Goal: Task Accomplishment & Management: Manage account settings

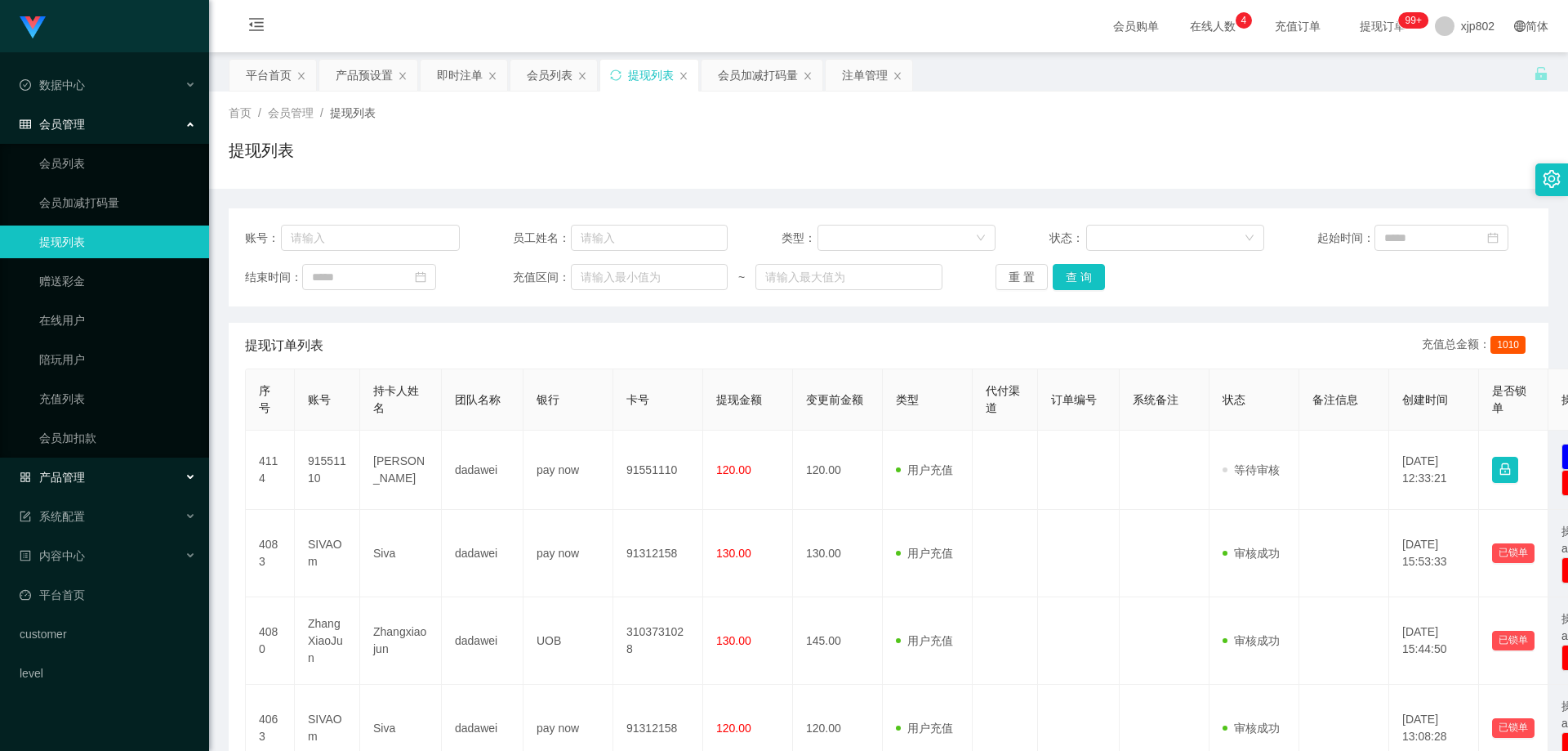
click at [97, 479] on div "产品管理" at bounding box center [104, 476] width 209 height 32
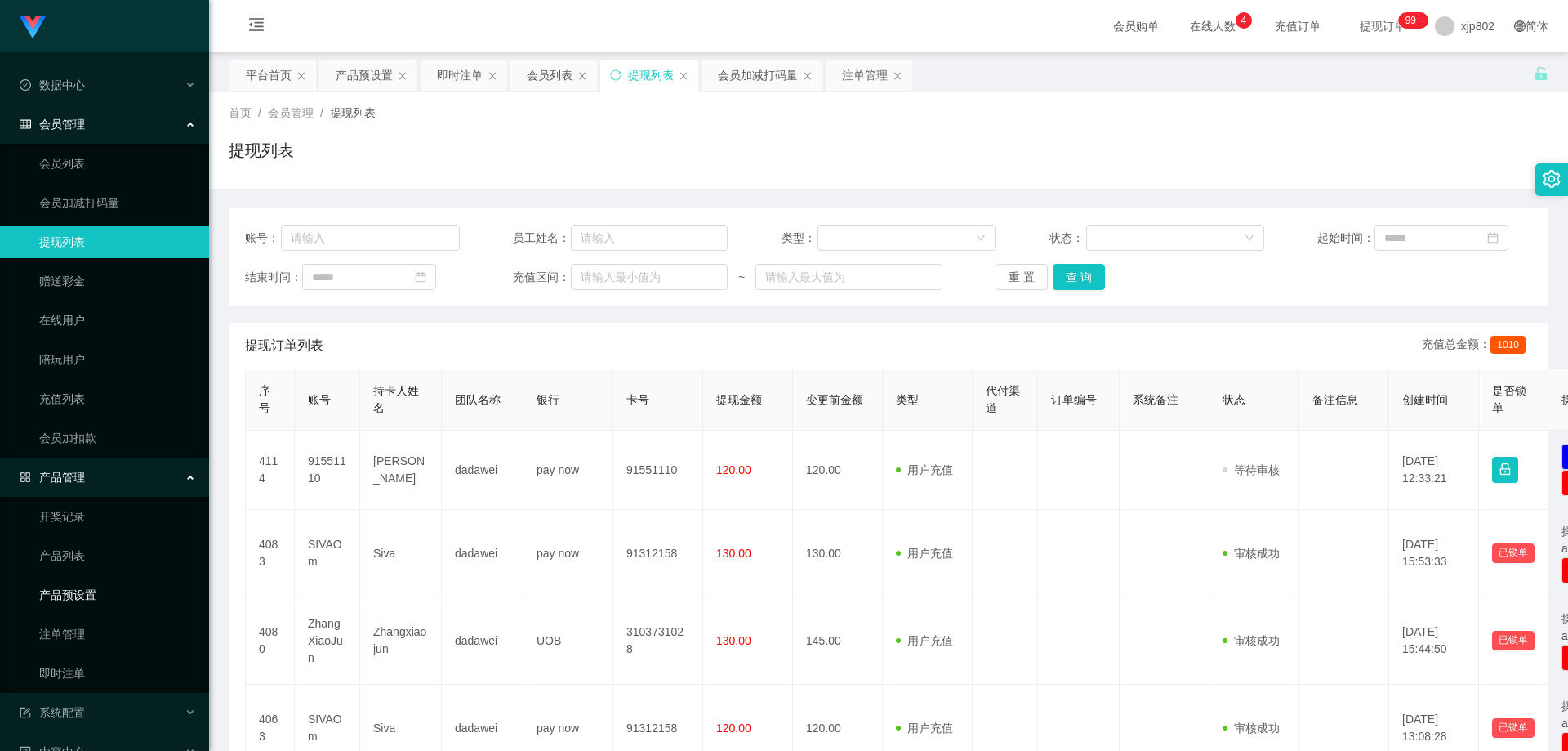
click at [80, 555] on link "产品预设置" at bounding box center [117, 595] width 156 height 32
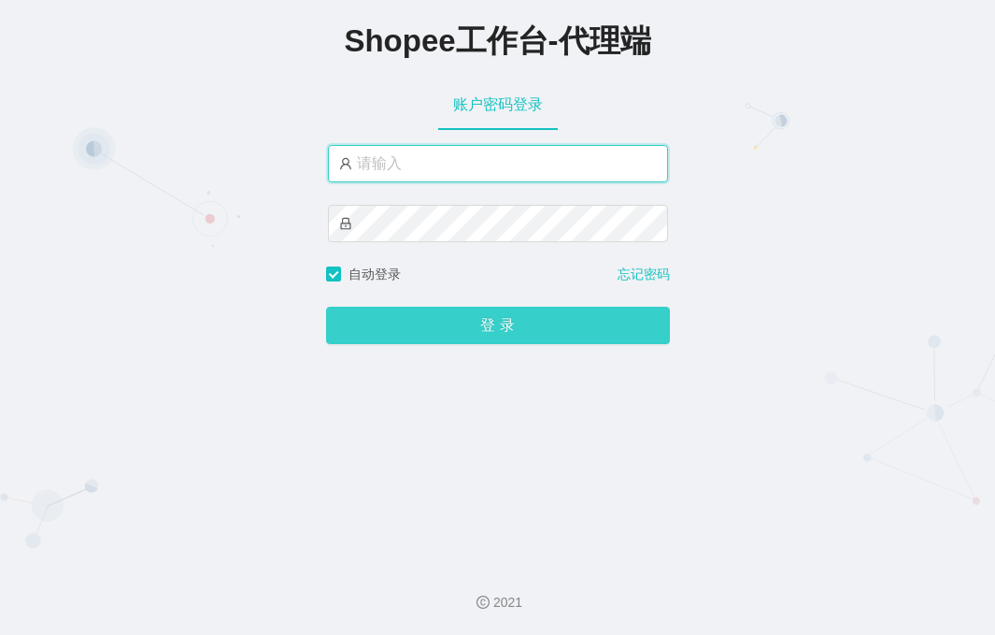
type input "xjp802"
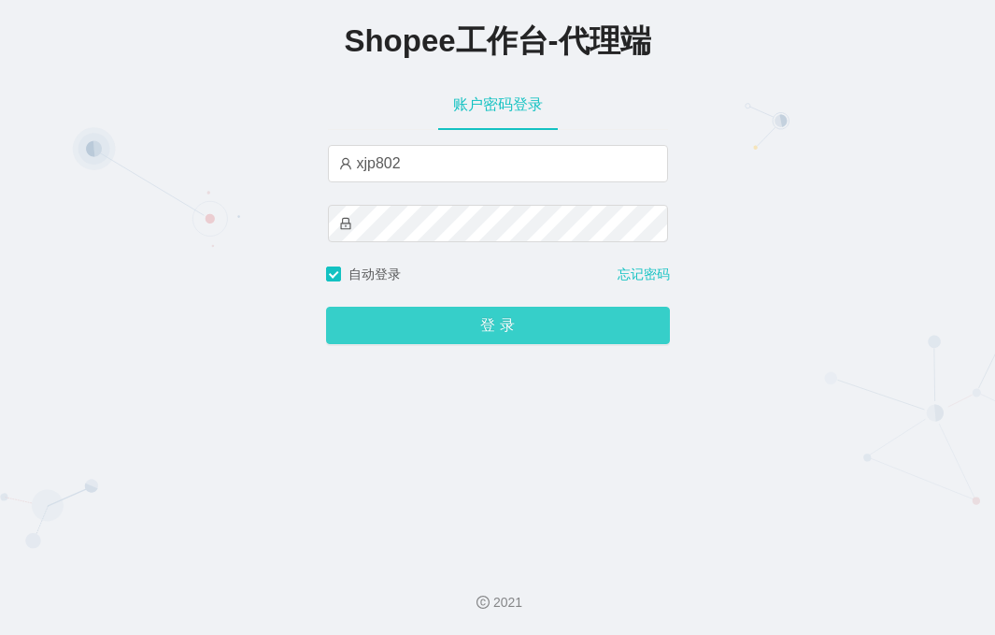
click at [468, 316] on button "登 录" at bounding box center [498, 325] width 344 height 37
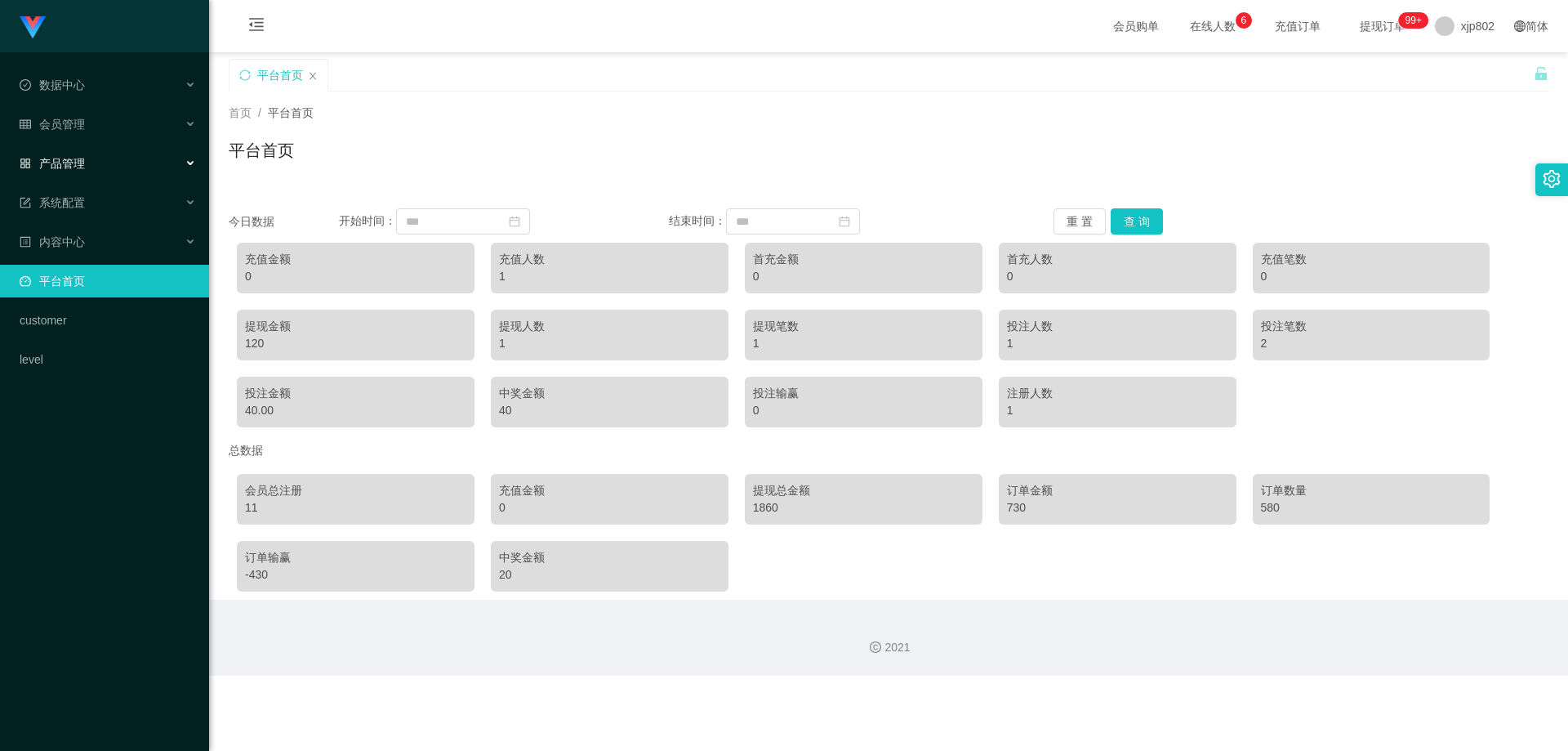
click at [93, 169] on div "产品管理" at bounding box center [104, 163] width 209 height 32
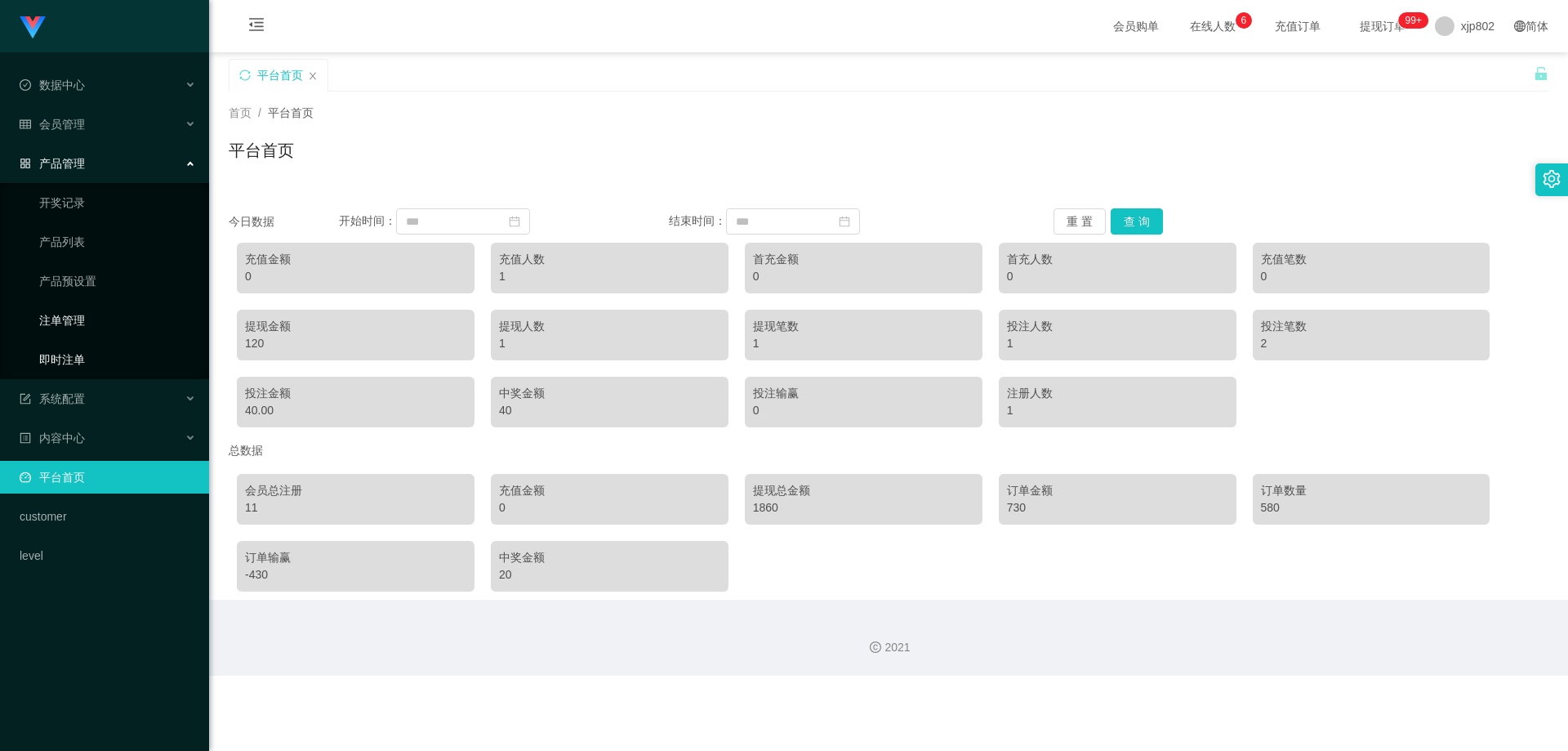
click at [86, 361] on link "即时注单" at bounding box center [117, 359] width 156 height 32
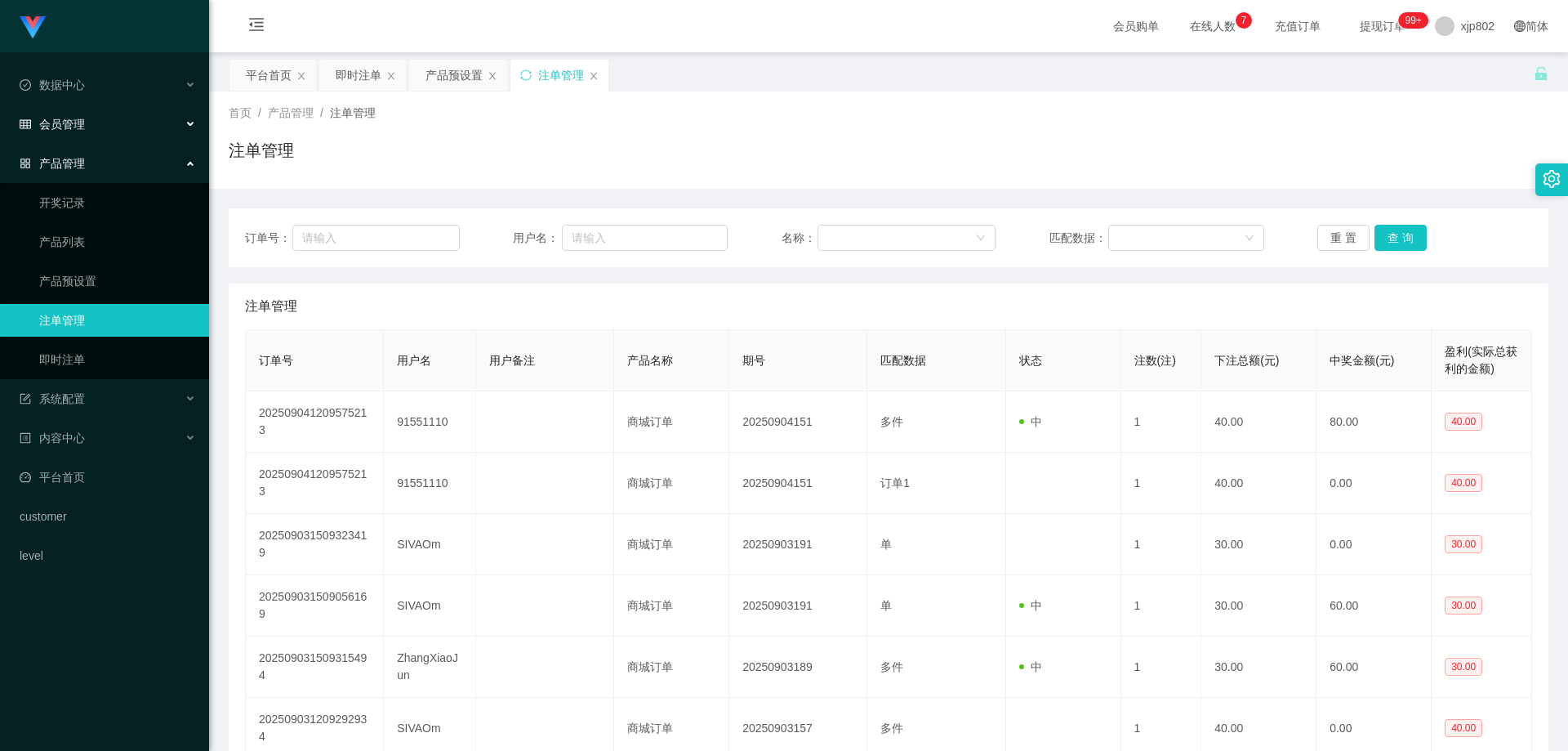
click at [119, 122] on div "会员管理" at bounding box center [104, 123] width 209 height 32
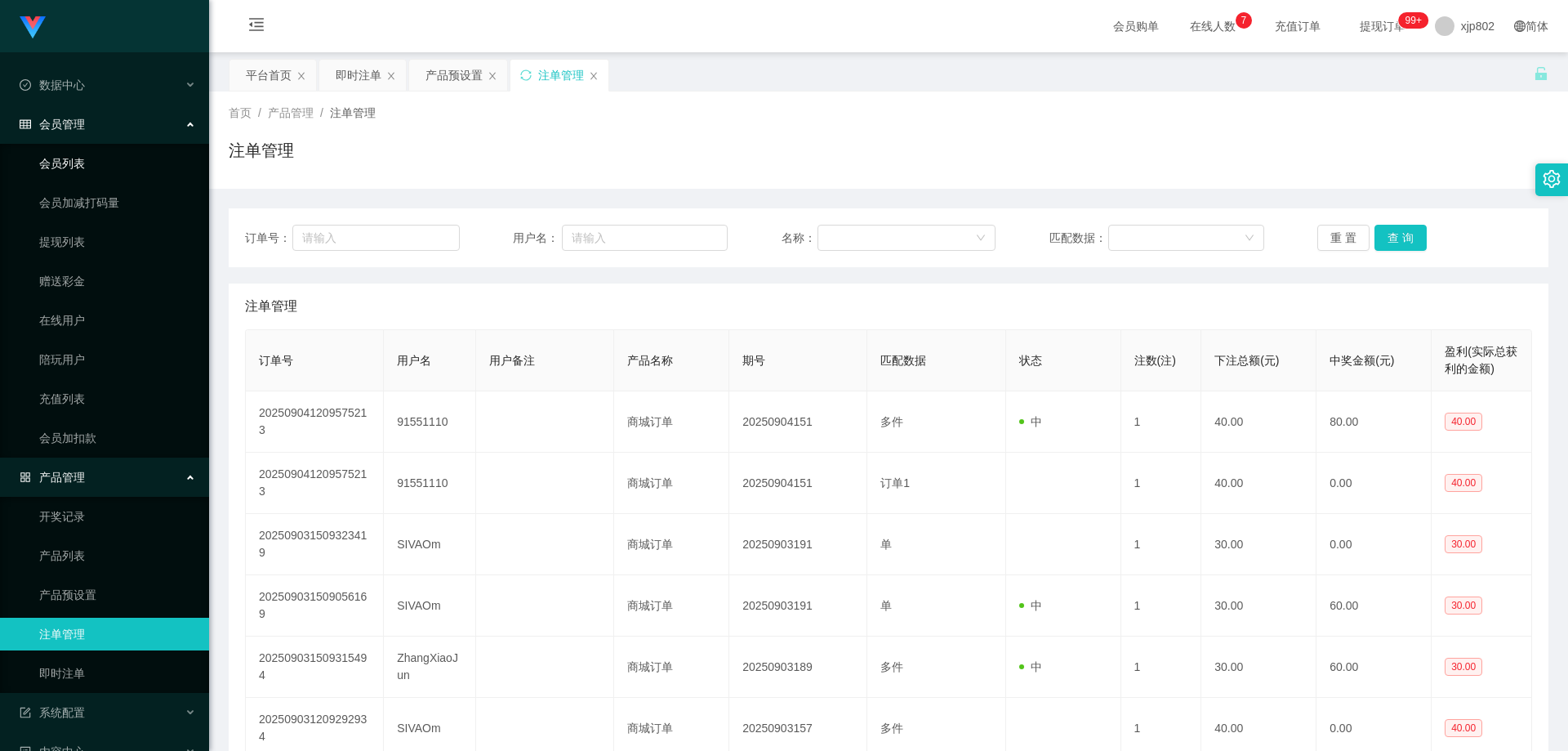
click at [89, 166] on link "会员列表" at bounding box center [117, 163] width 156 height 32
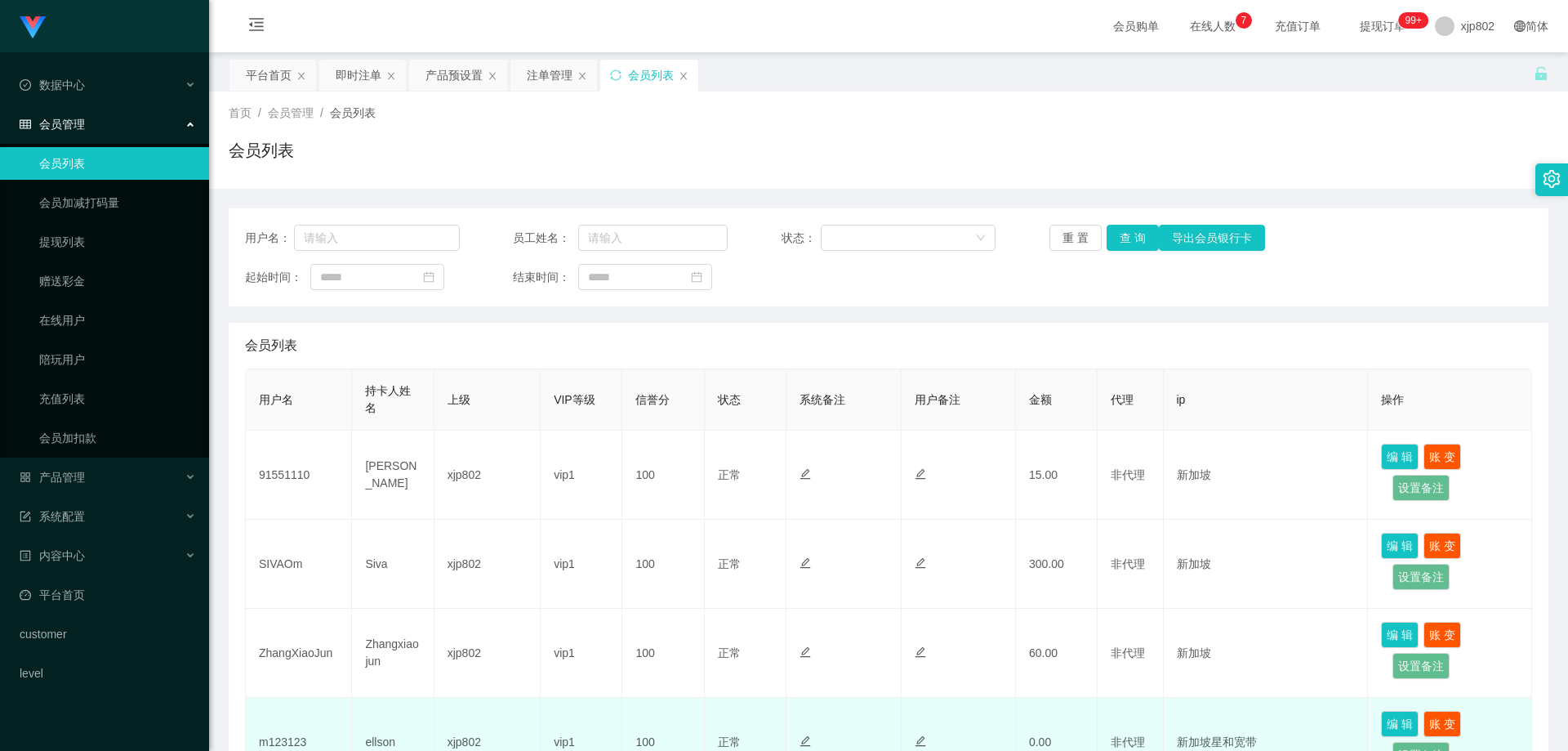
scroll to position [163, 0]
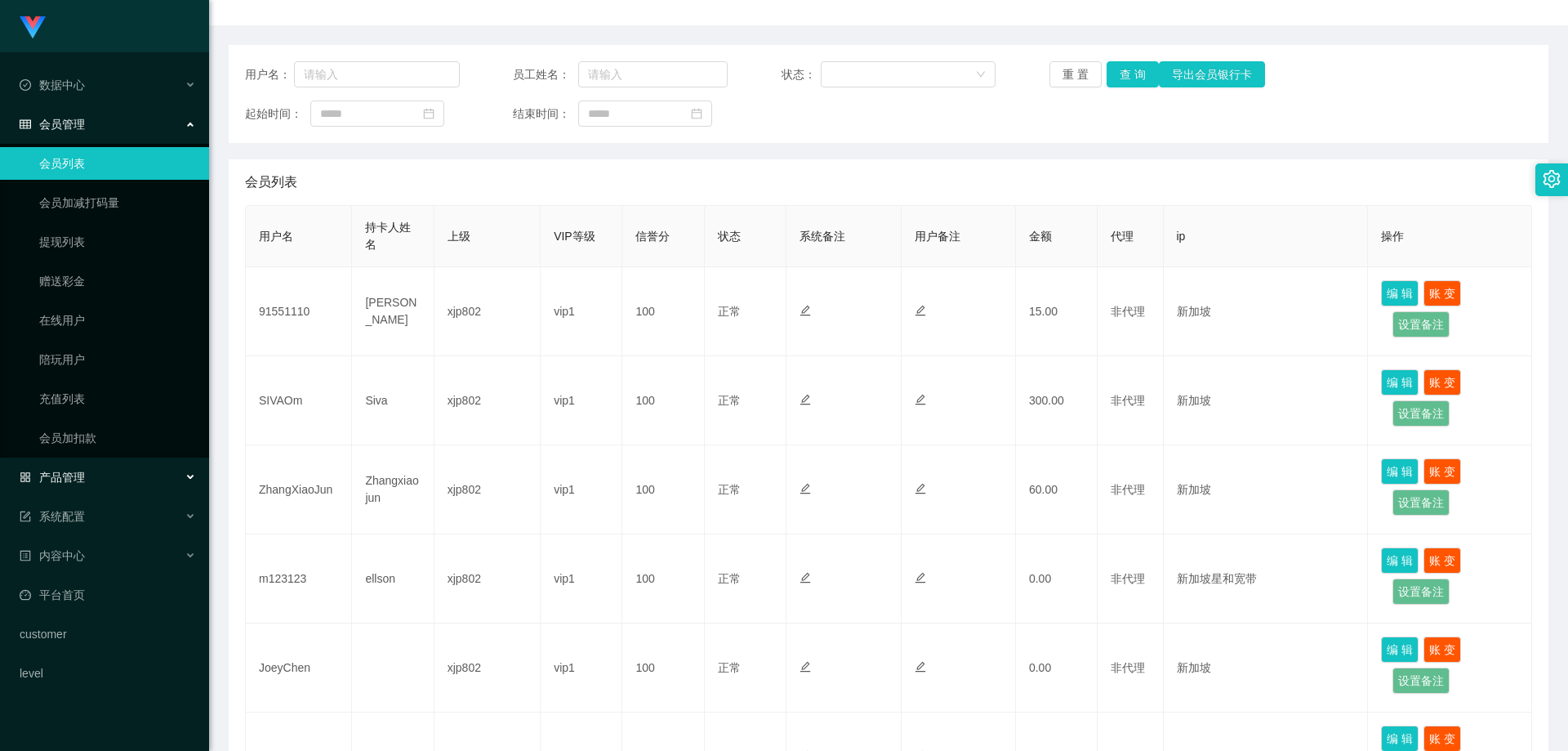
click at [101, 485] on div "产品管理" at bounding box center [104, 476] width 209 height 32
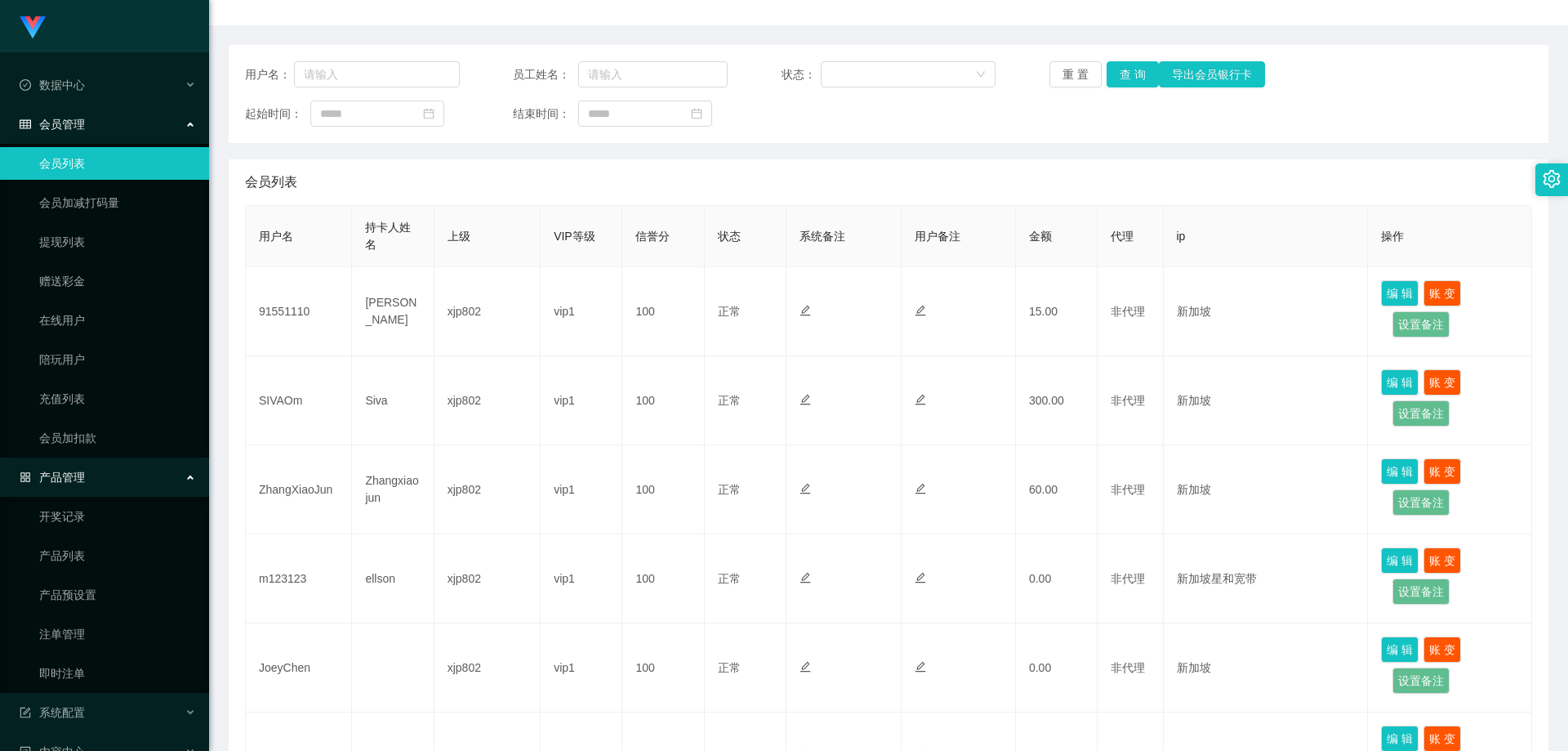
scroll to position [81, 0]
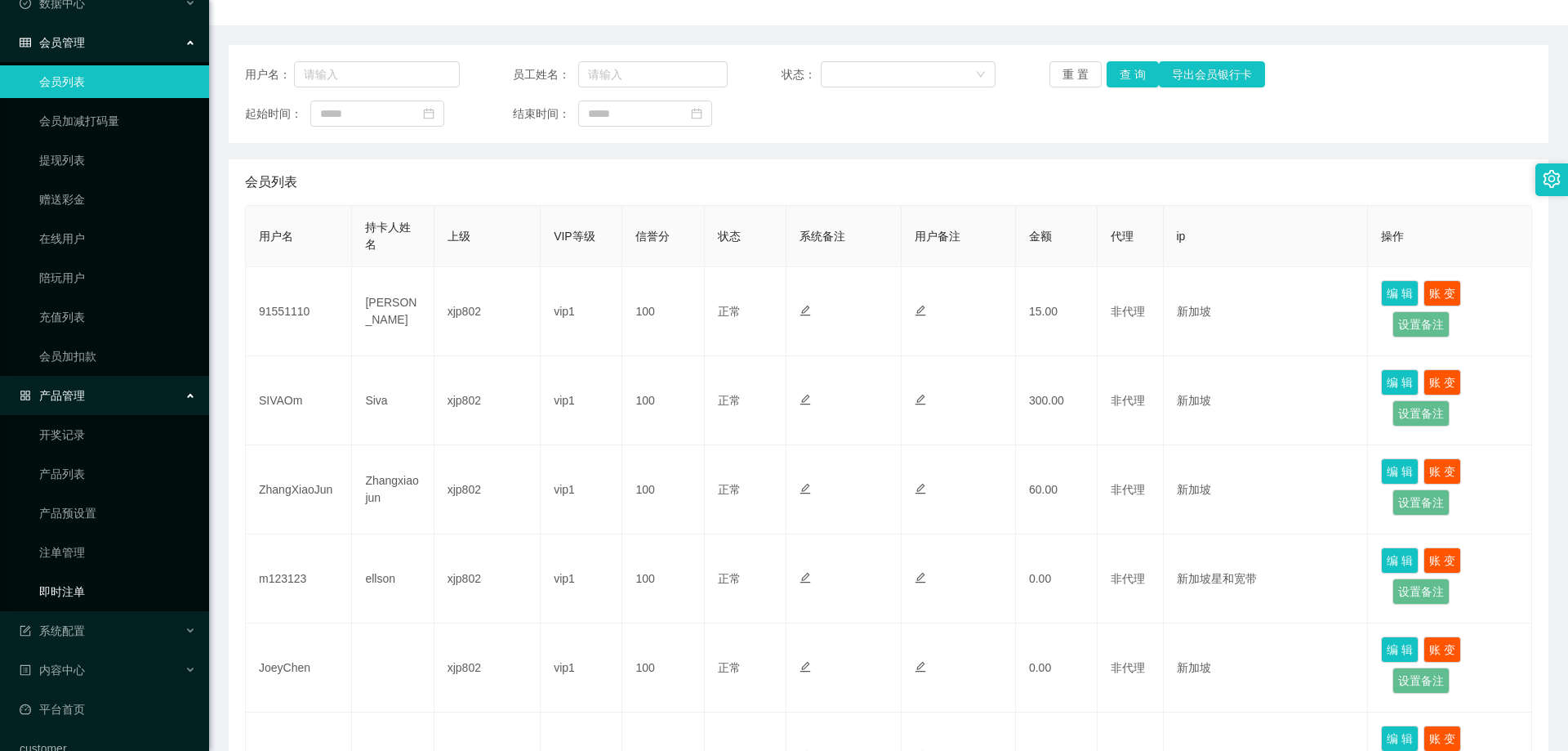
click at [94, 595] on link "即时注单" at bounding box center [117, 591] width 156 height 32
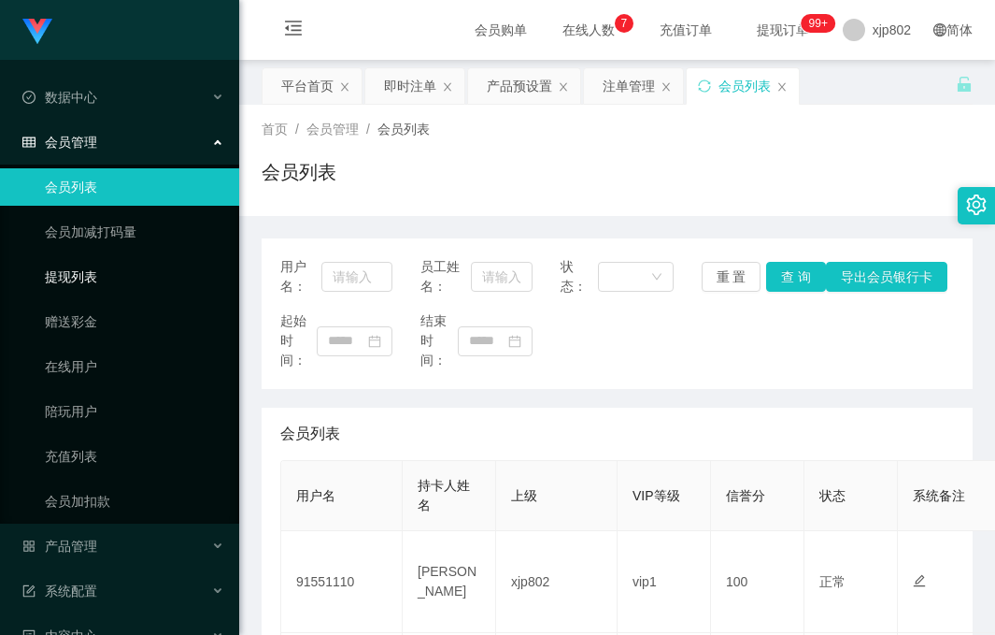
scroll to position [173, 0]
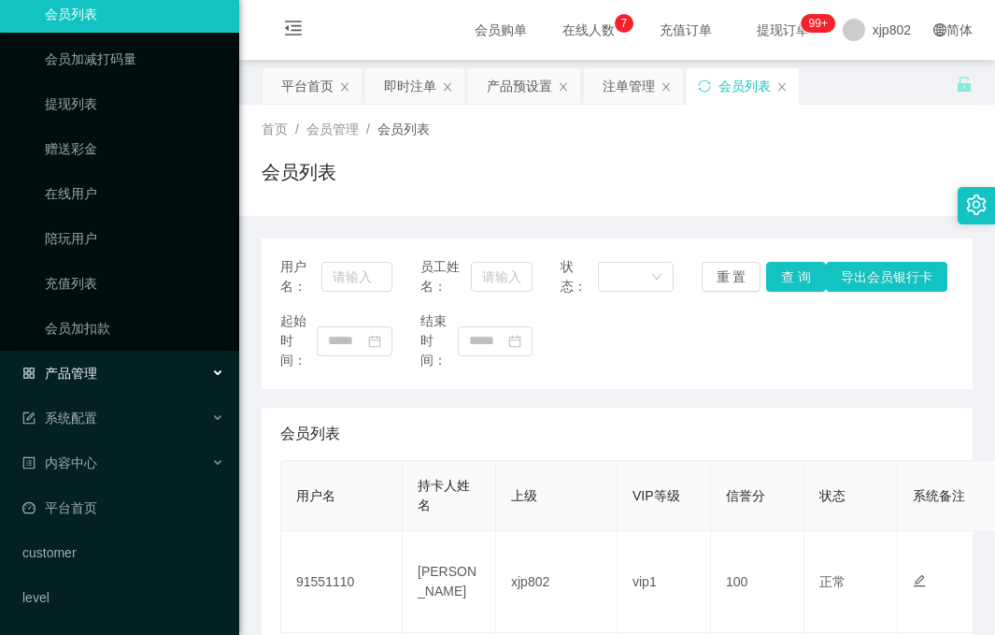
click at [109, 364] on div "产品管理" at bounding box center [119, 372] width 239 height 37
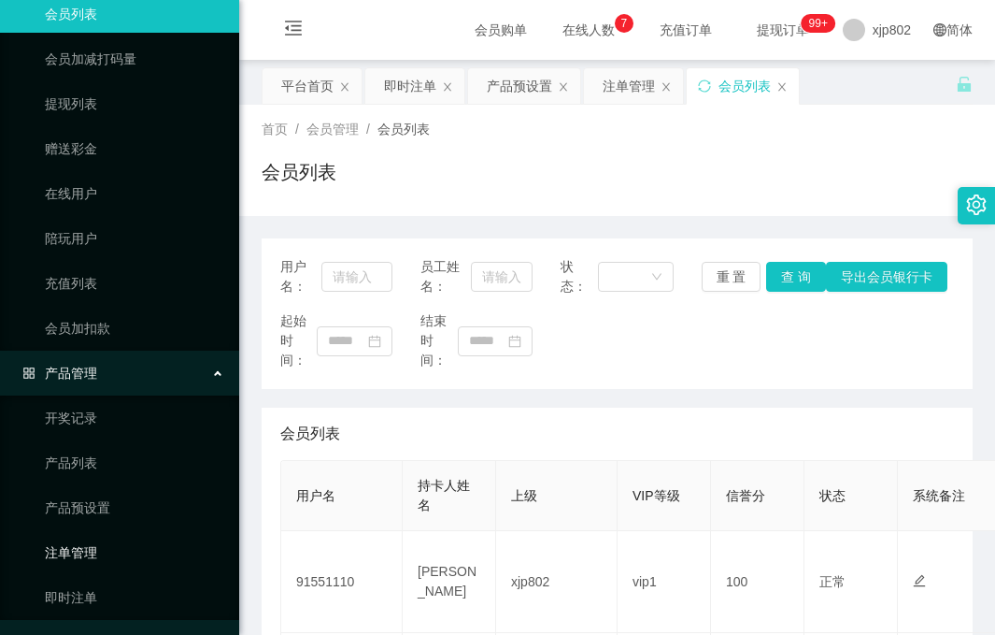
scroll to position [266, 0]
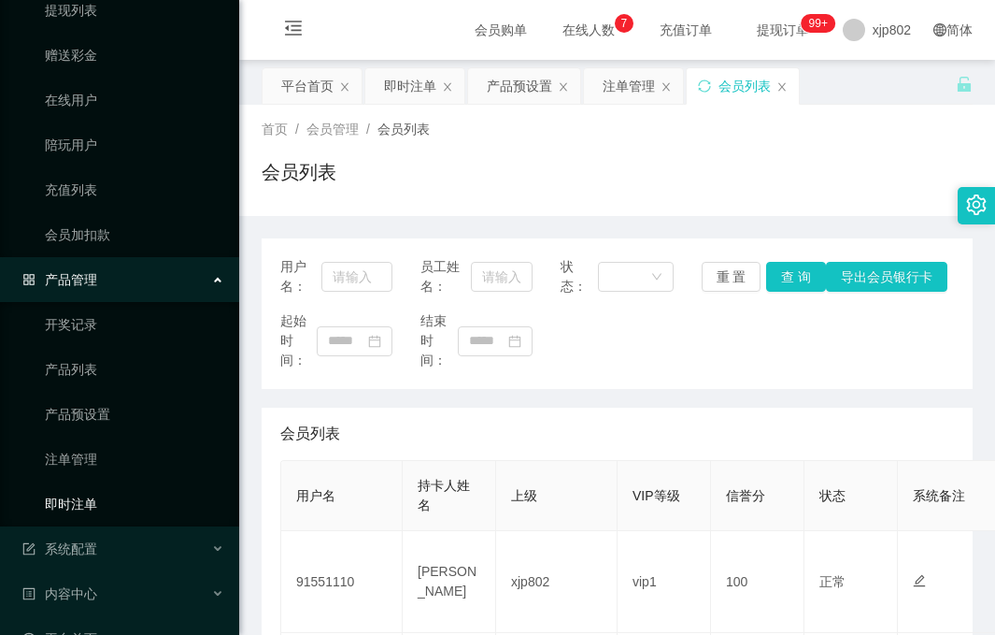
click at [104, 514] on link "即时注单" at bounding box center [134, 503] width 179 height 37
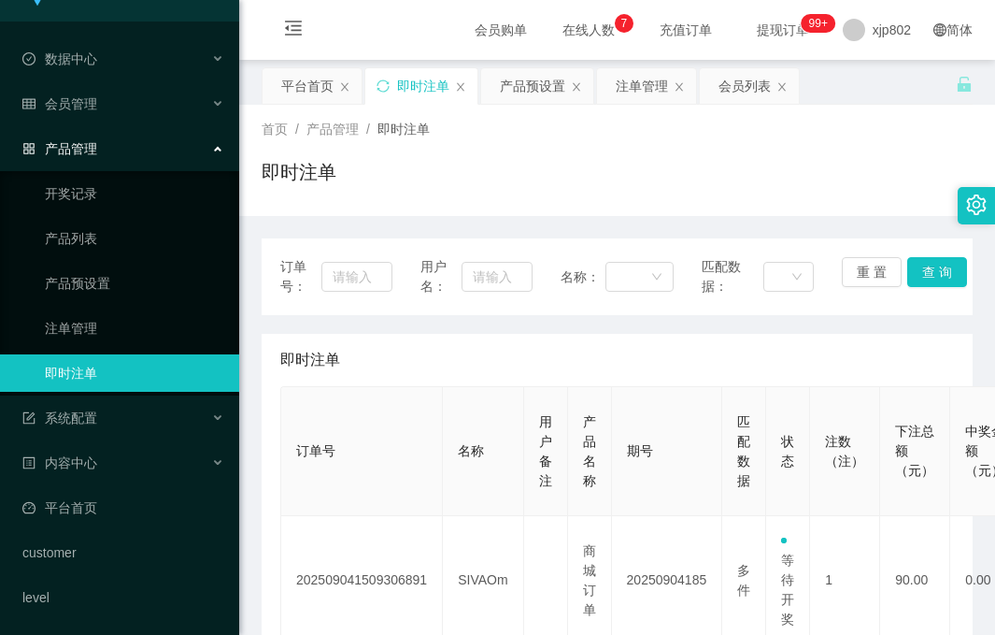
scroll to position [38, 0]
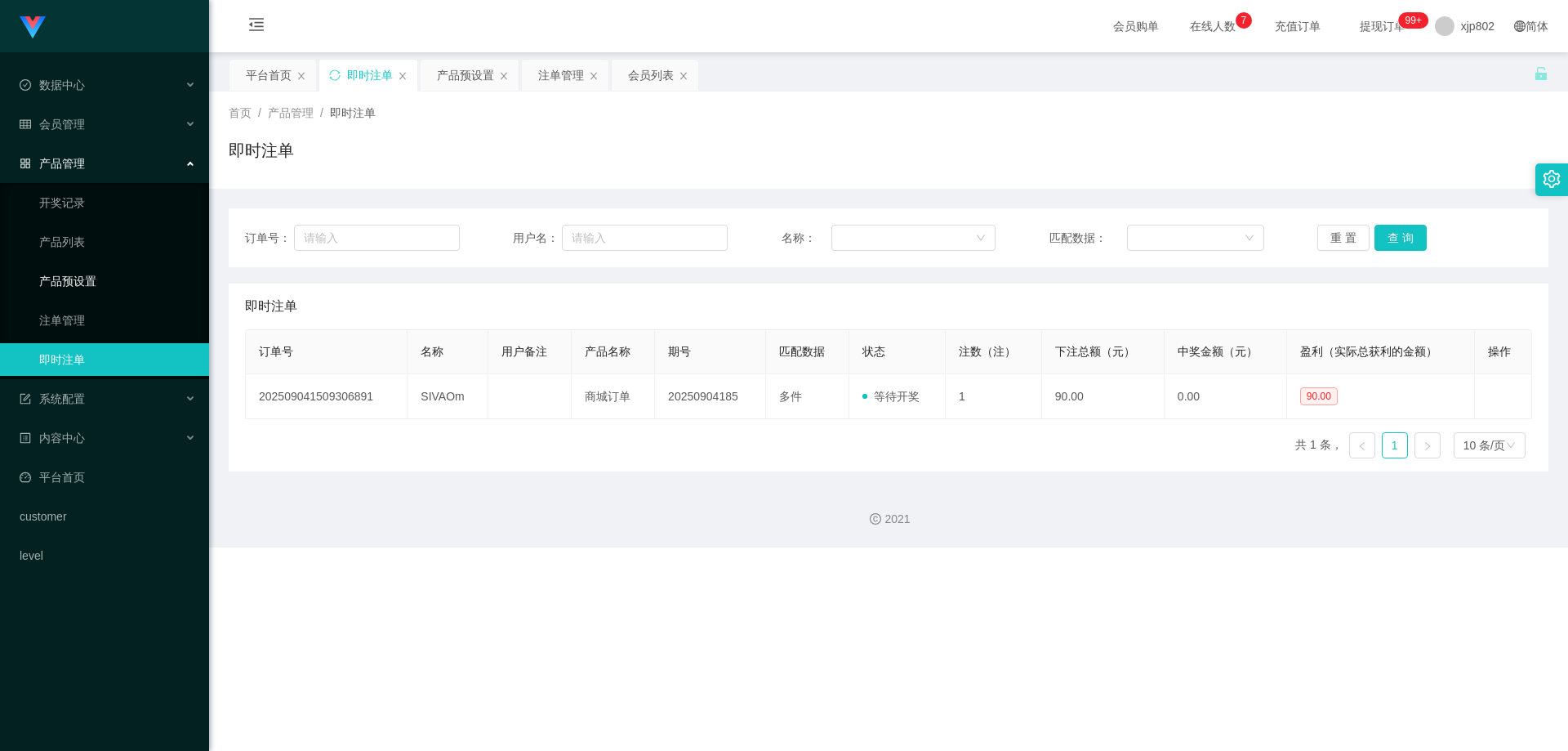
click at [114, 282] on link "产品预设置" at bounding box center [117, 281] width 156 height 32
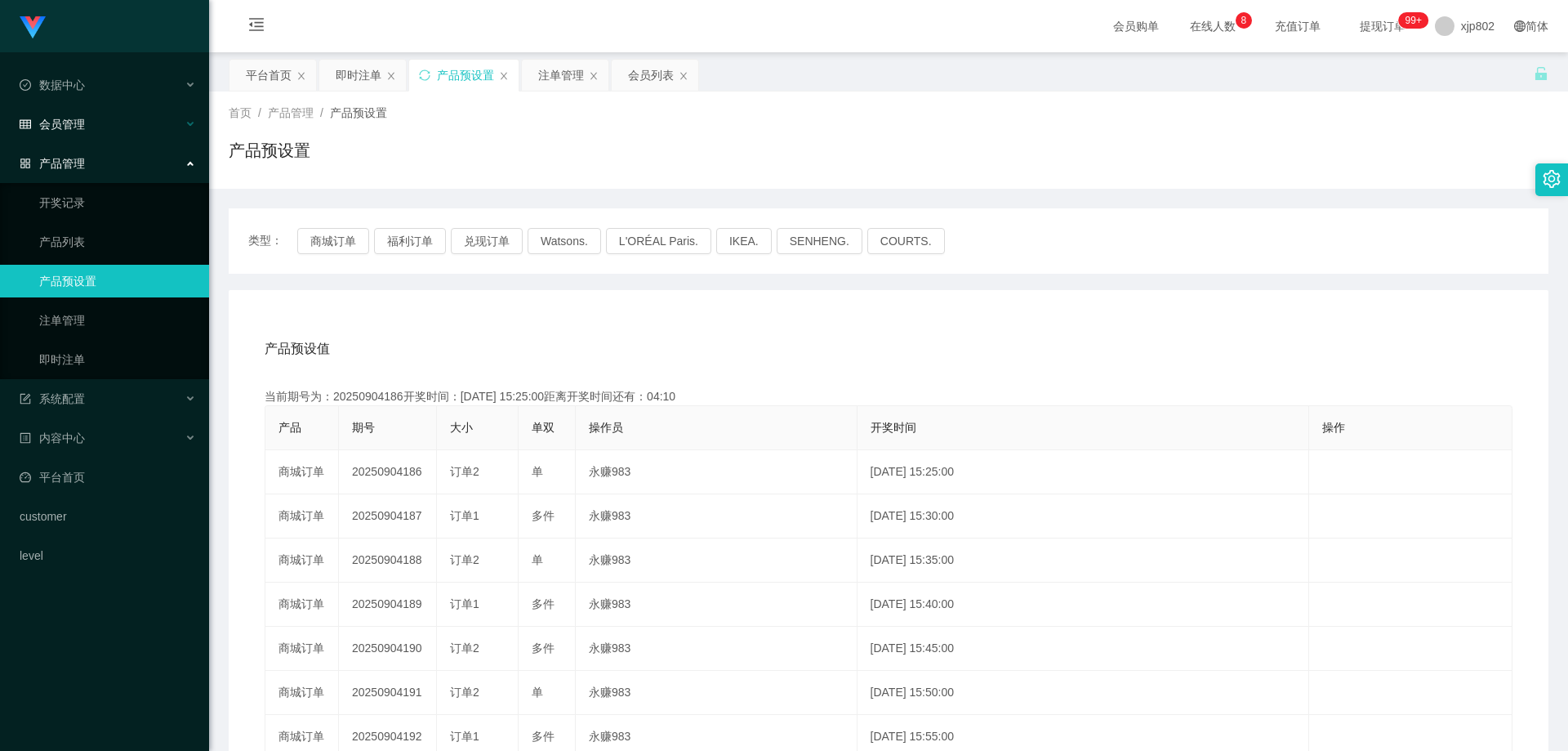
click at [87, 129] on div "会员管理" at bounding box center [104, 123] width 209 height 32
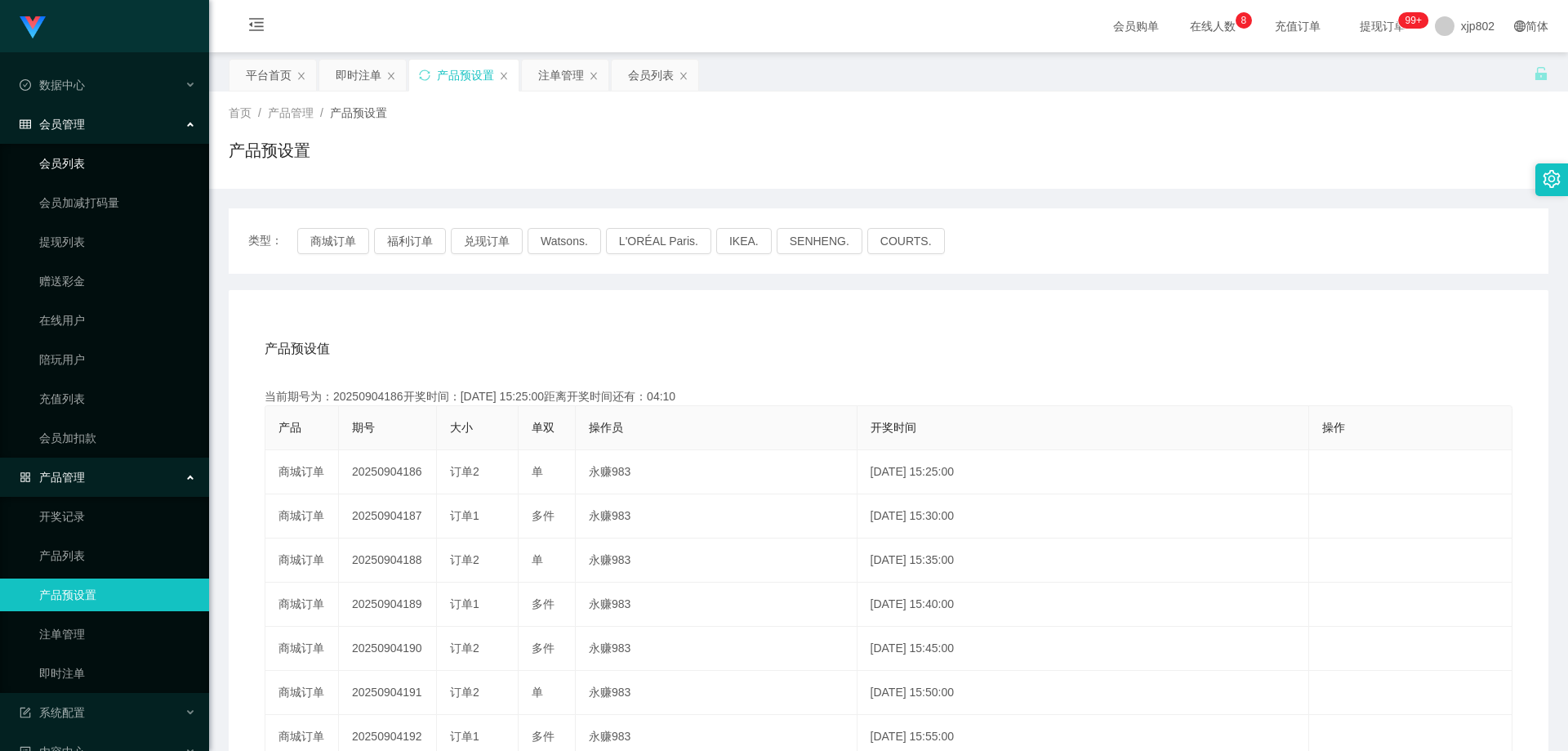
click at [77, 159] on link "会员列表" at bounding box center [117, 163] width 156 height 32
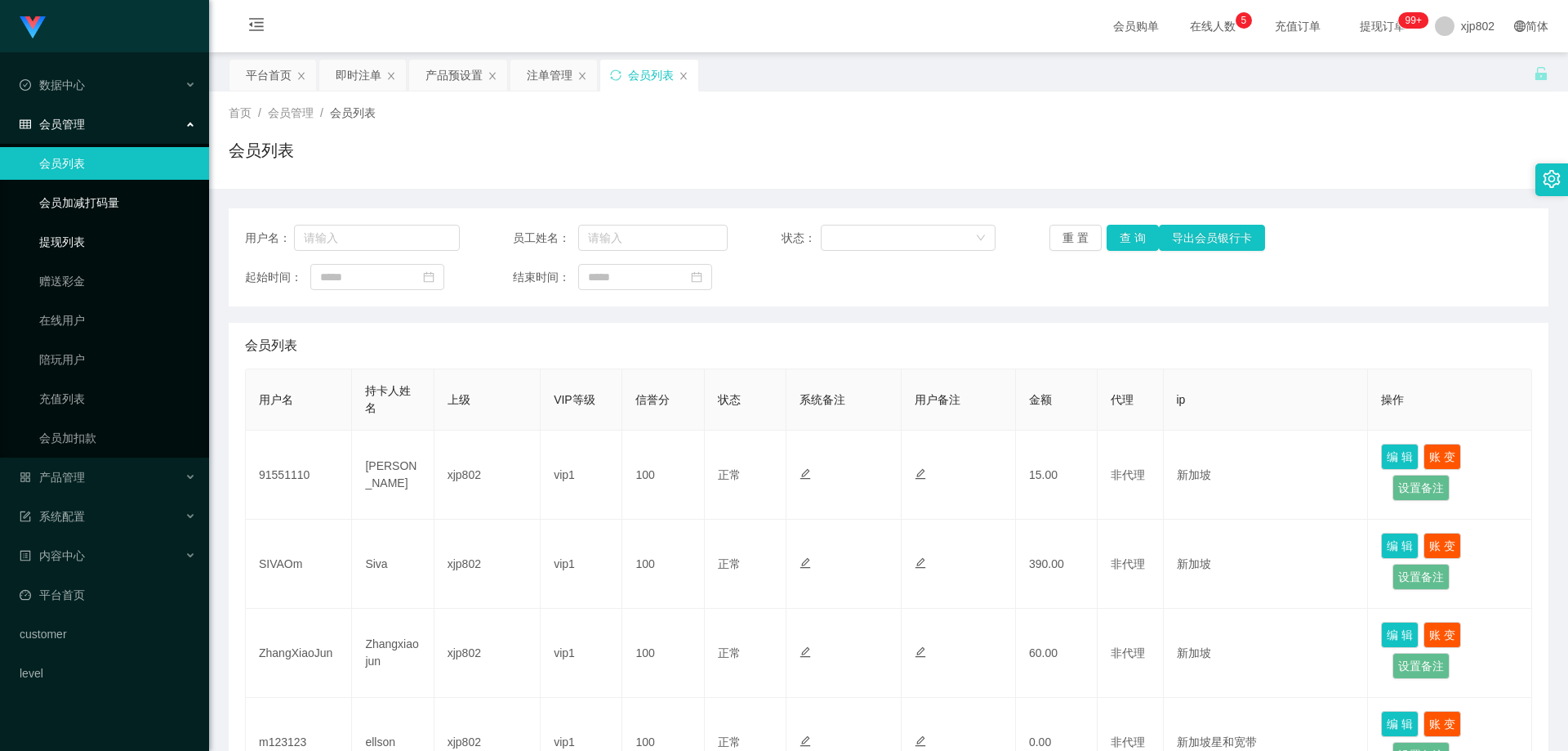
click at [78, 235] on link "提现列表" at bounding box center [117, 241] width 156 height 32
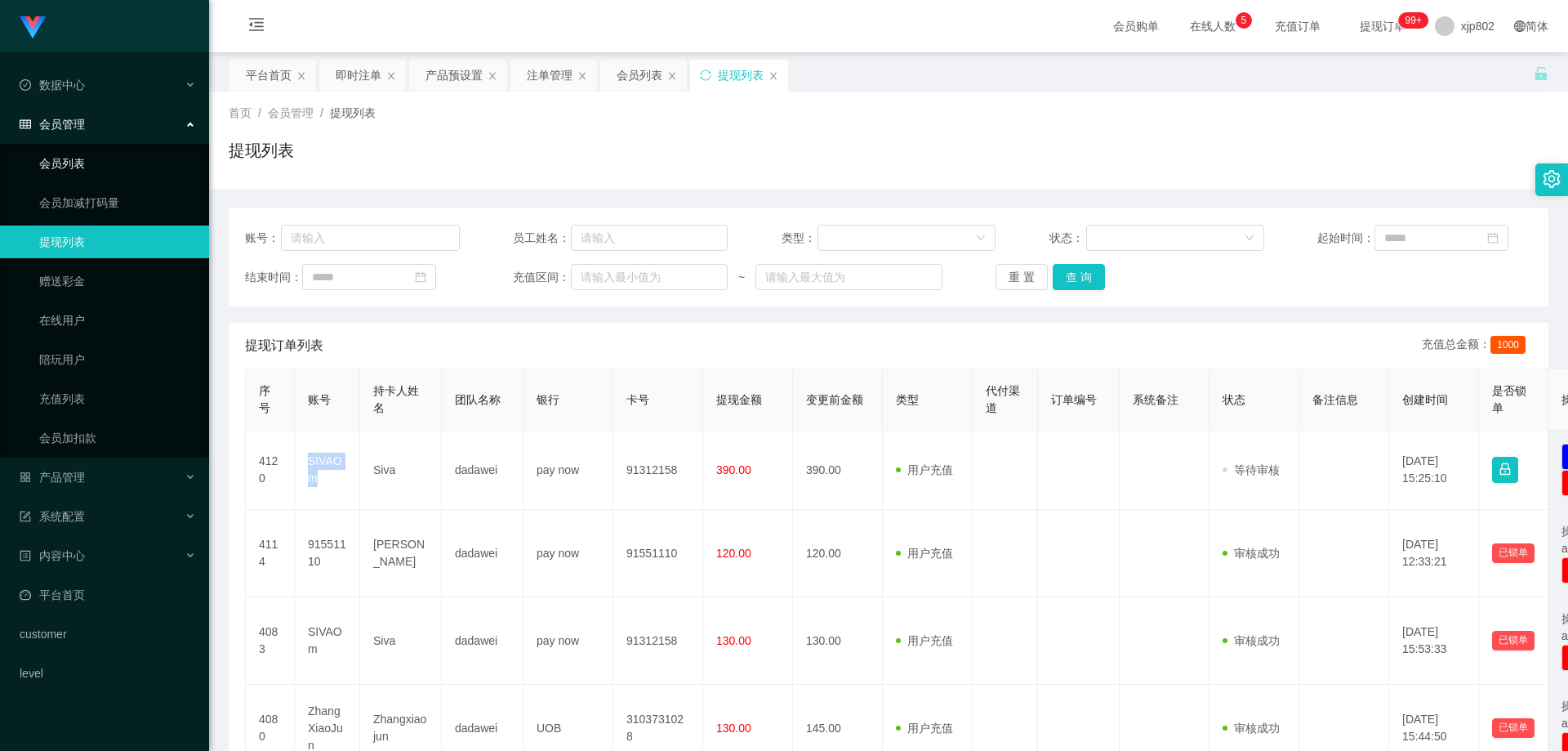
click at [74, 172] on link "会员列表" at bounding box center [117, 163] width 156 height 32
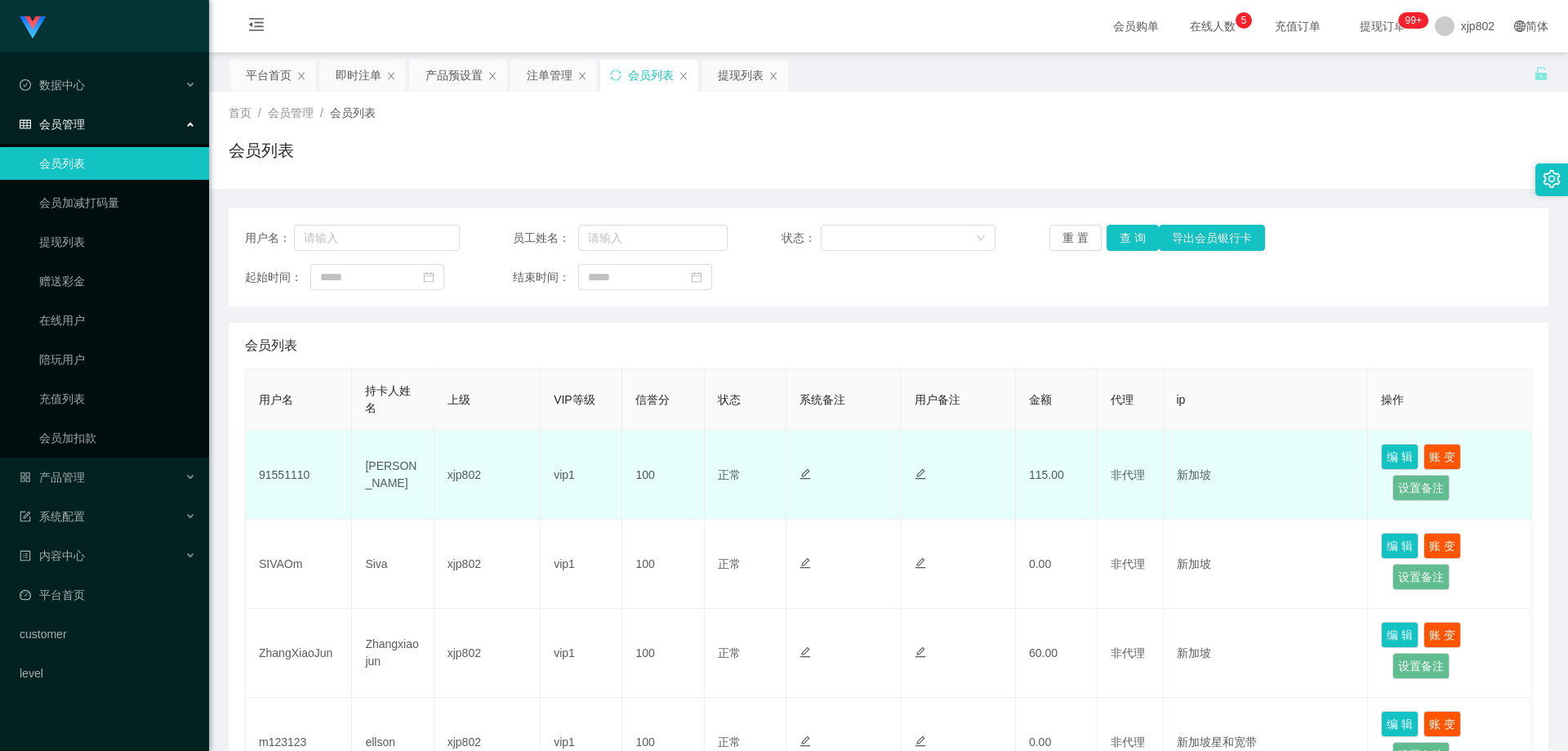
scroll to position [81, 0]
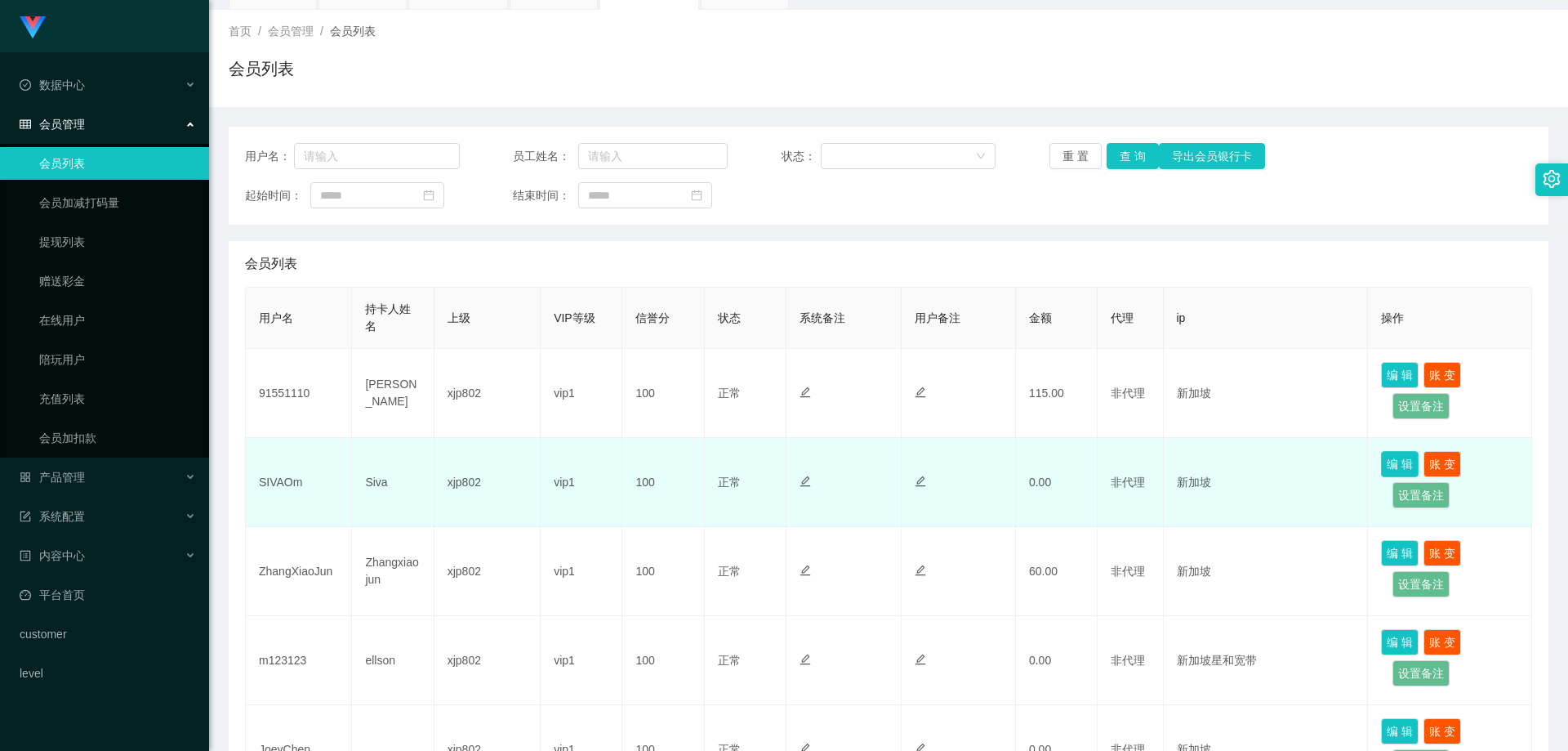
click at [1381, 462] on button "编 辑" at bounding box center [1399, 464] width 38 height 26
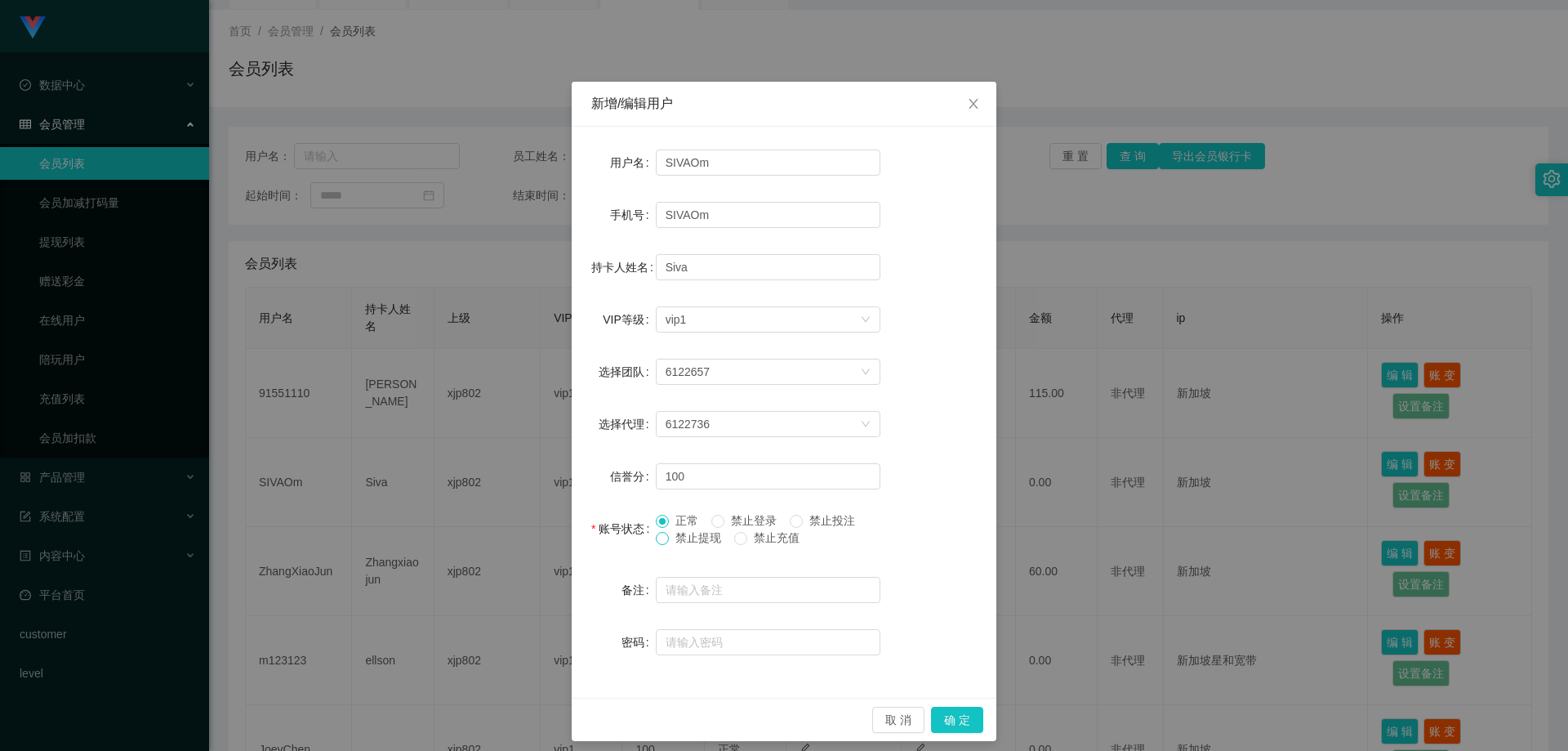
click at [663, 539] on span at bounding box center [662, 538] width 13 height 13
click at [968, 727] on button "确 定" at bounding box center [957, 720] width 52 height 26
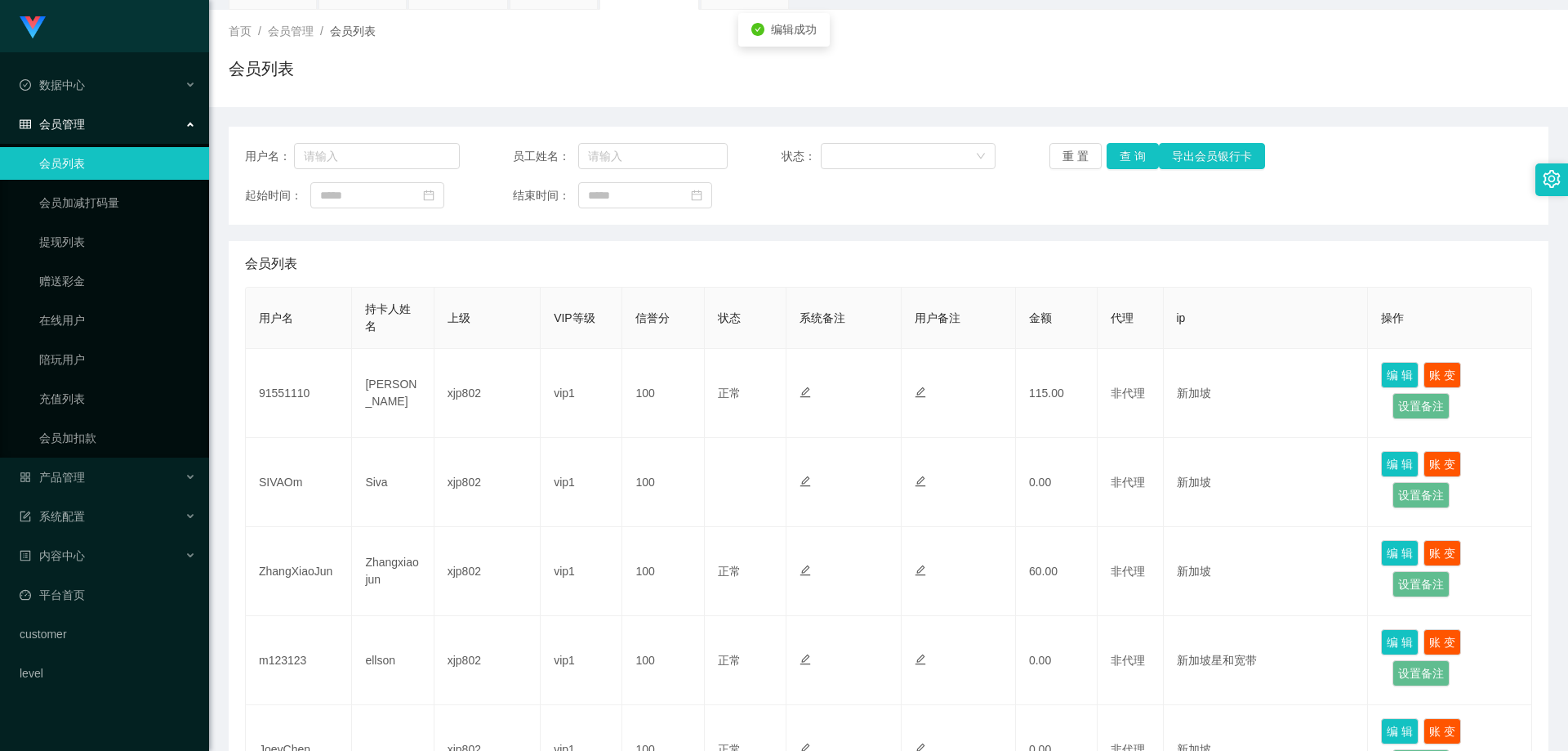
drag, startPoint x: 1105, startPoint y: 306, endPoint x: 1169, endPoint y: 216, distance: 110.4
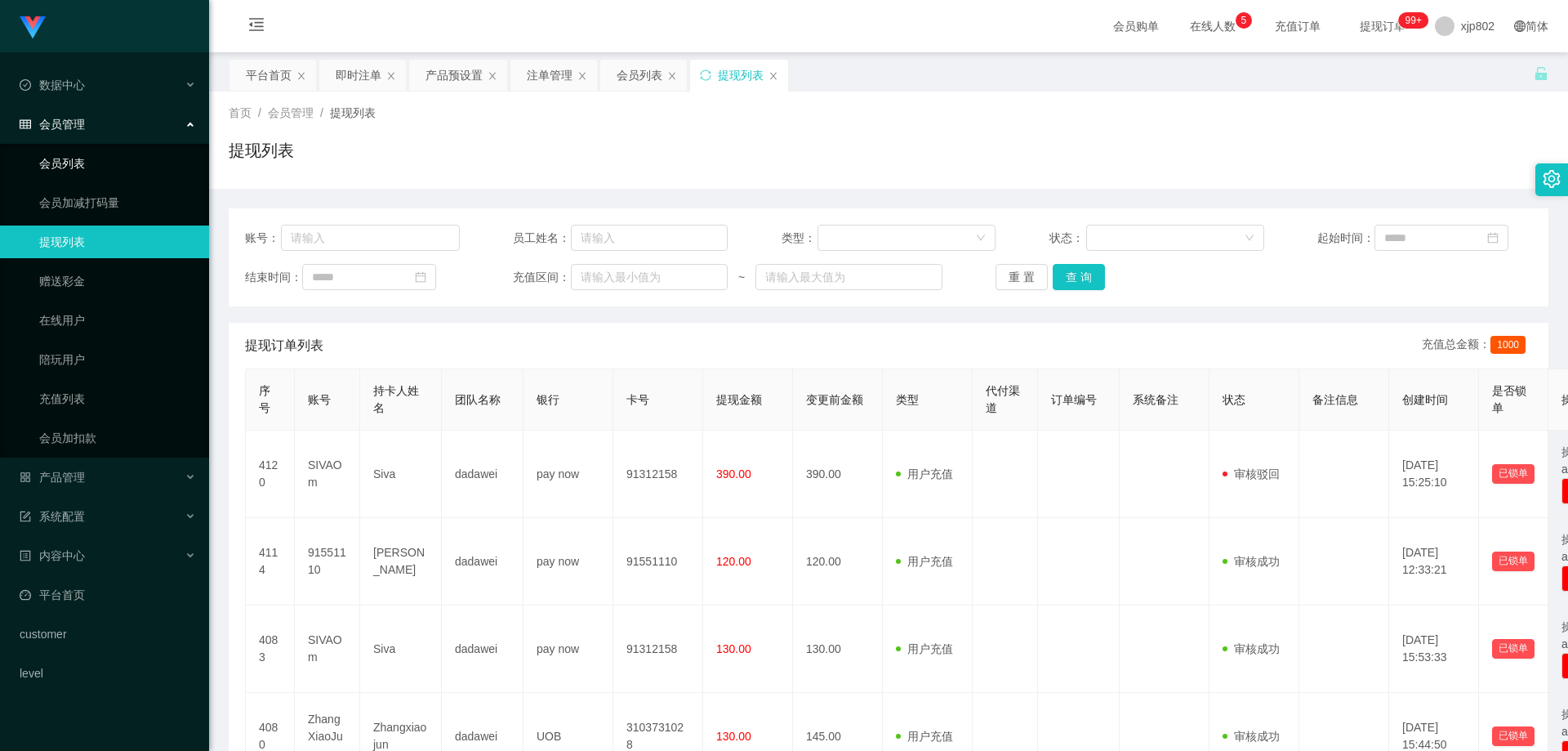
click at [80, 169] on link "会员列表" at bounding box center [117, 163] width 156 height 32
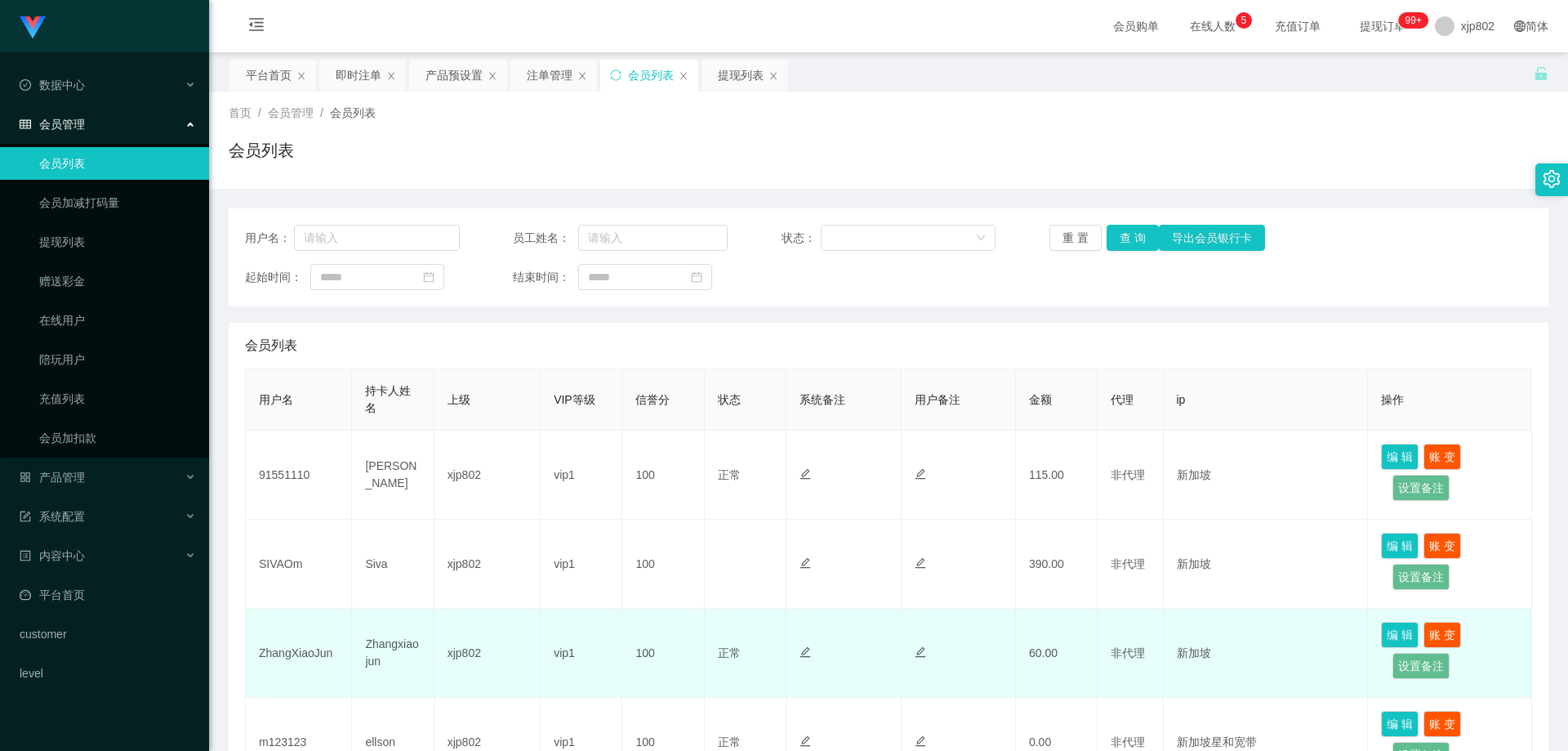
scroll to position [245, 0]
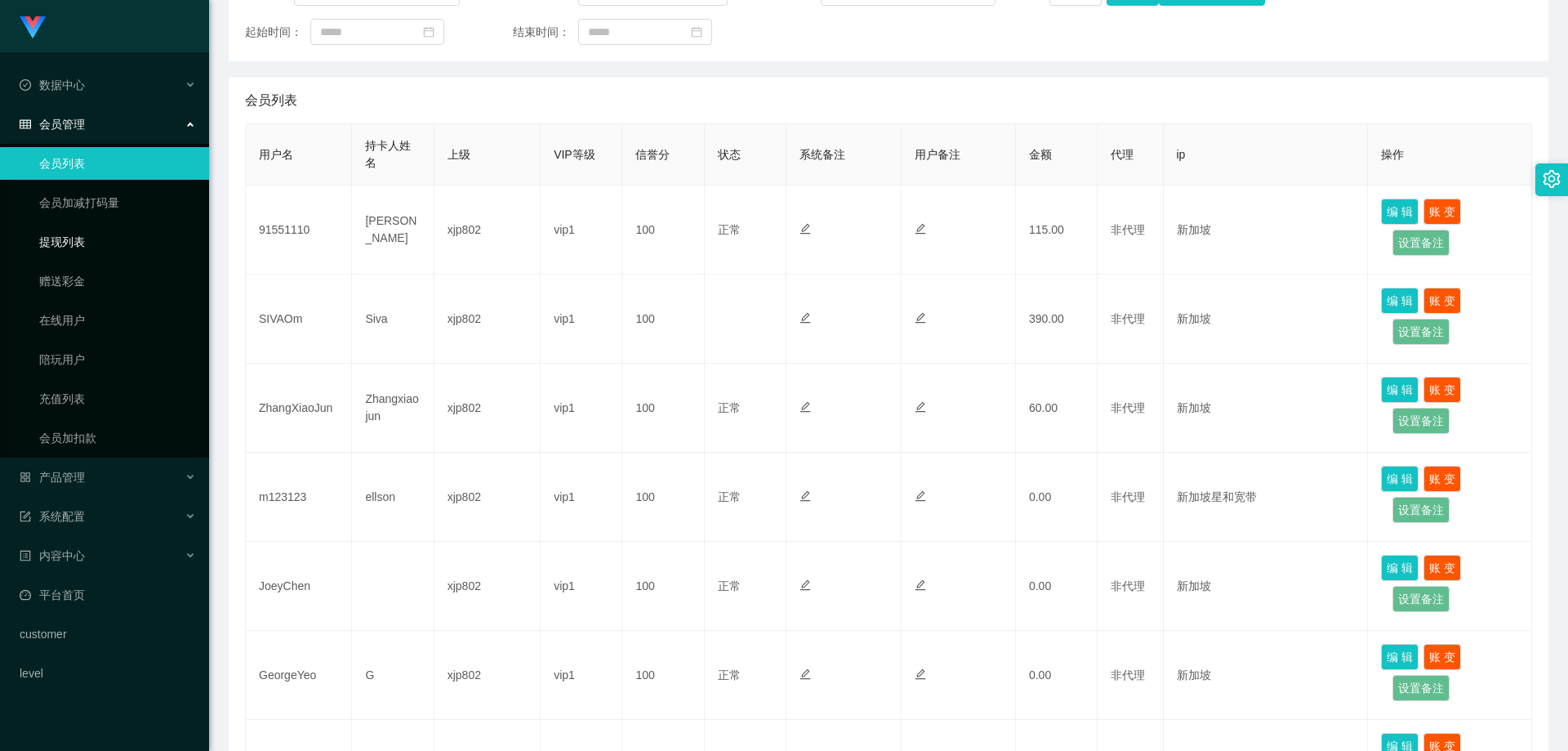
click at [84, 245] on link "提现列表" at bounding box center [117, 241] width 156 height 32
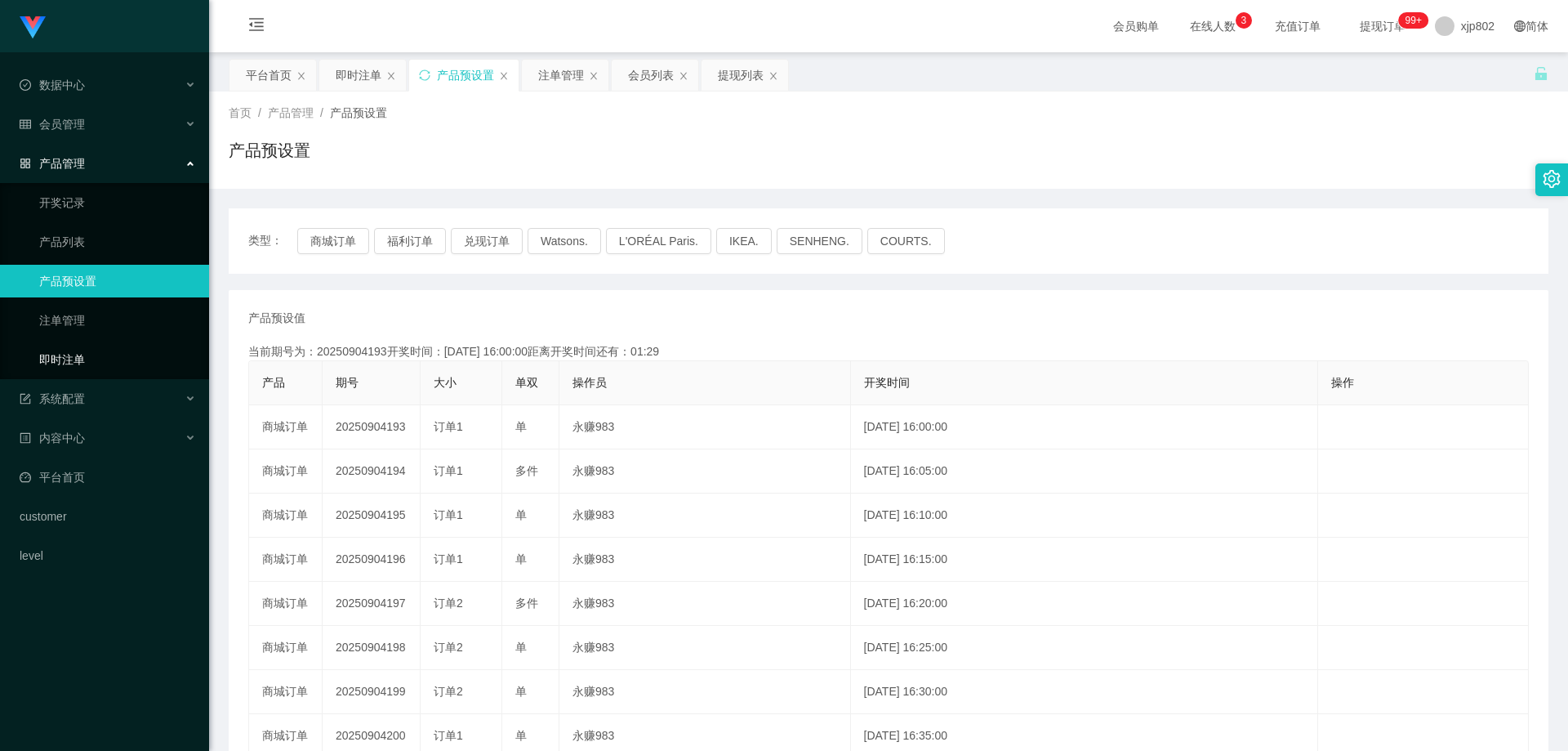
click at [101, 351] on link "即时注单" at bounding box center [117, 359] width 156 height 32
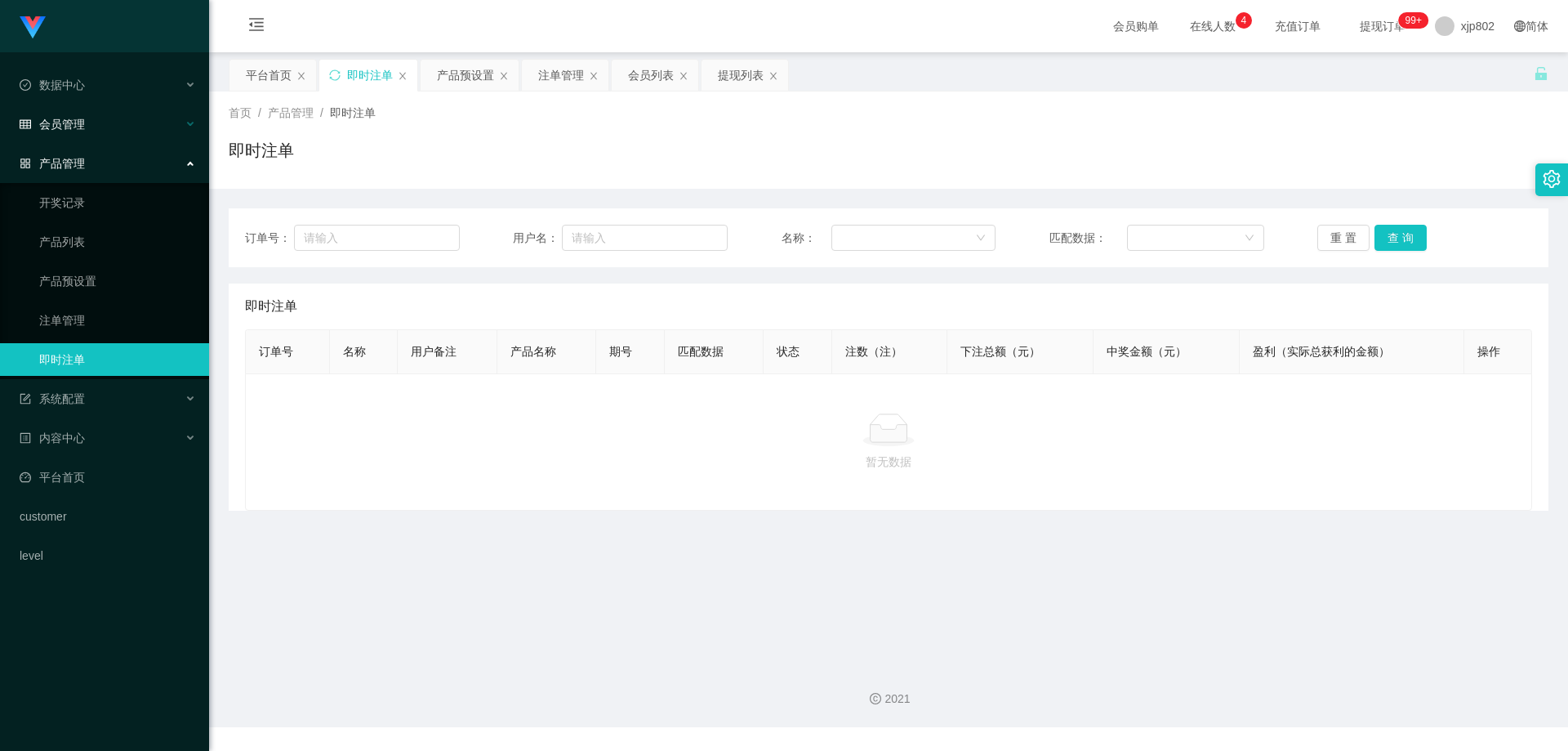
click at [111, 130] on div "会员管理" at bounding box center [104, 123] width 209 height 32
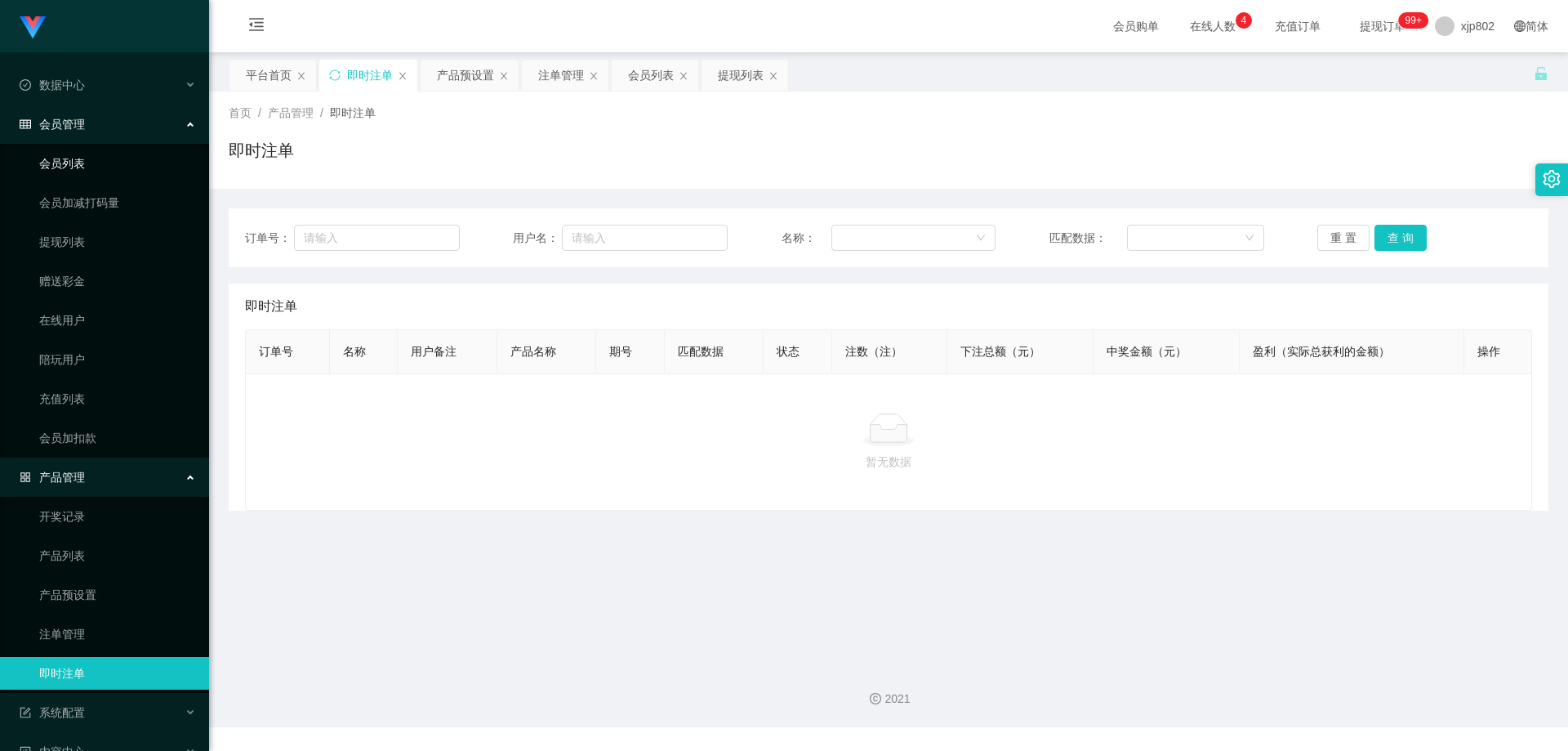
click at [103, 169] on link "会员列表" at bounding box center [117, 163] width 156 height 32
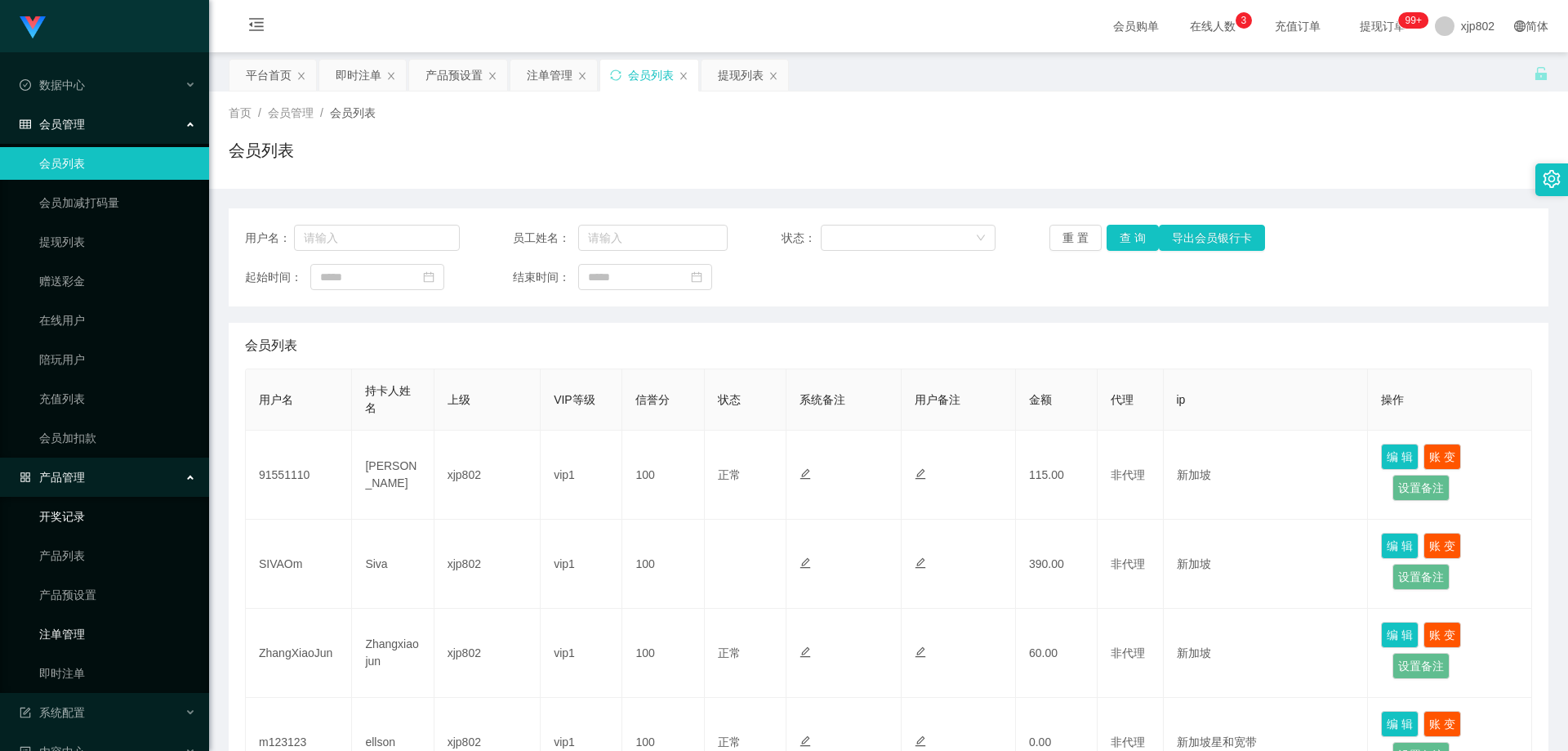
scroll to position [81, 0]
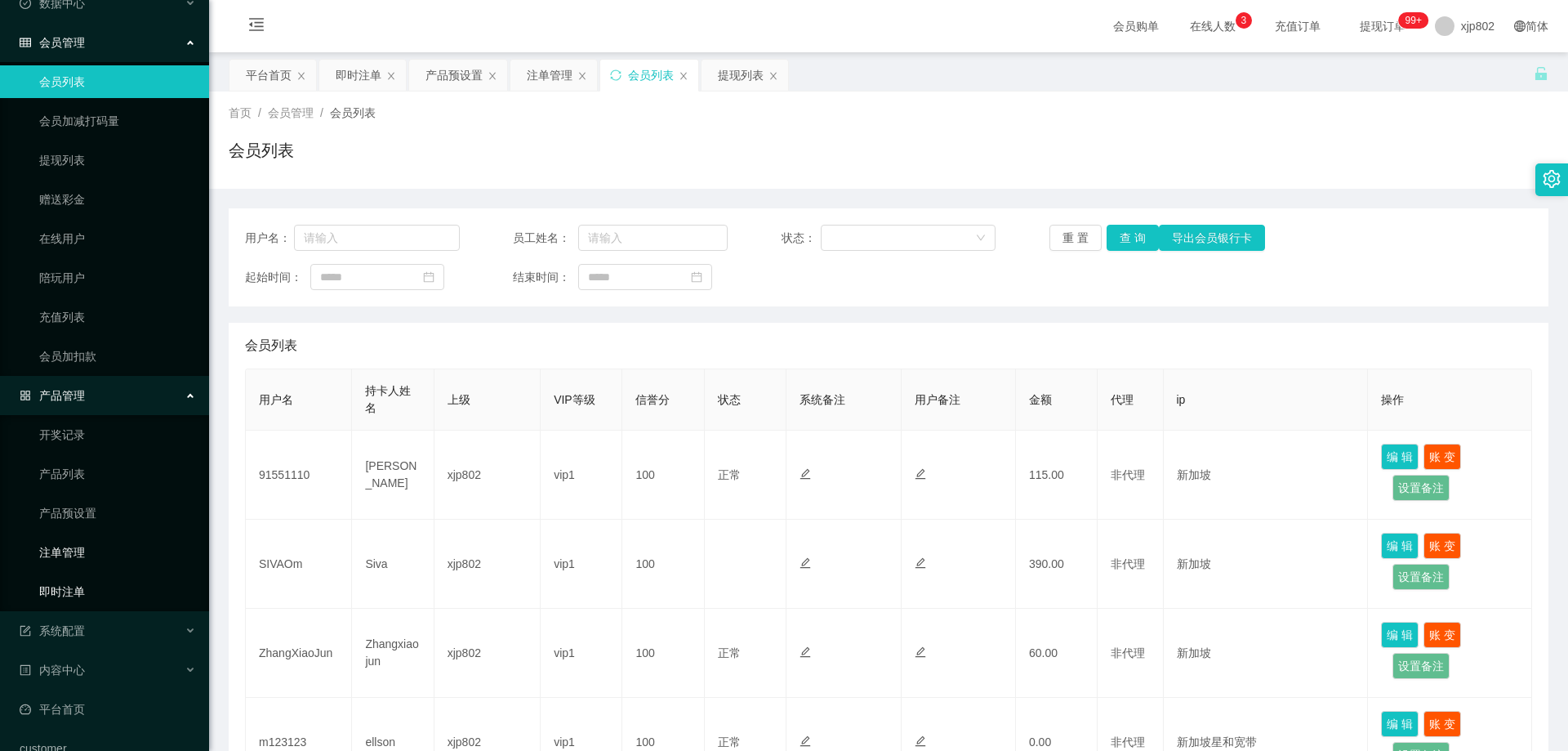
drag, startPoint x: 103, startPoint y: 589, endPoint x: 94, endPoint y: 543, distance: 46.9
click at [103, 589] on link "即时注单" at bounding box center [117, 591] width 156 height 32
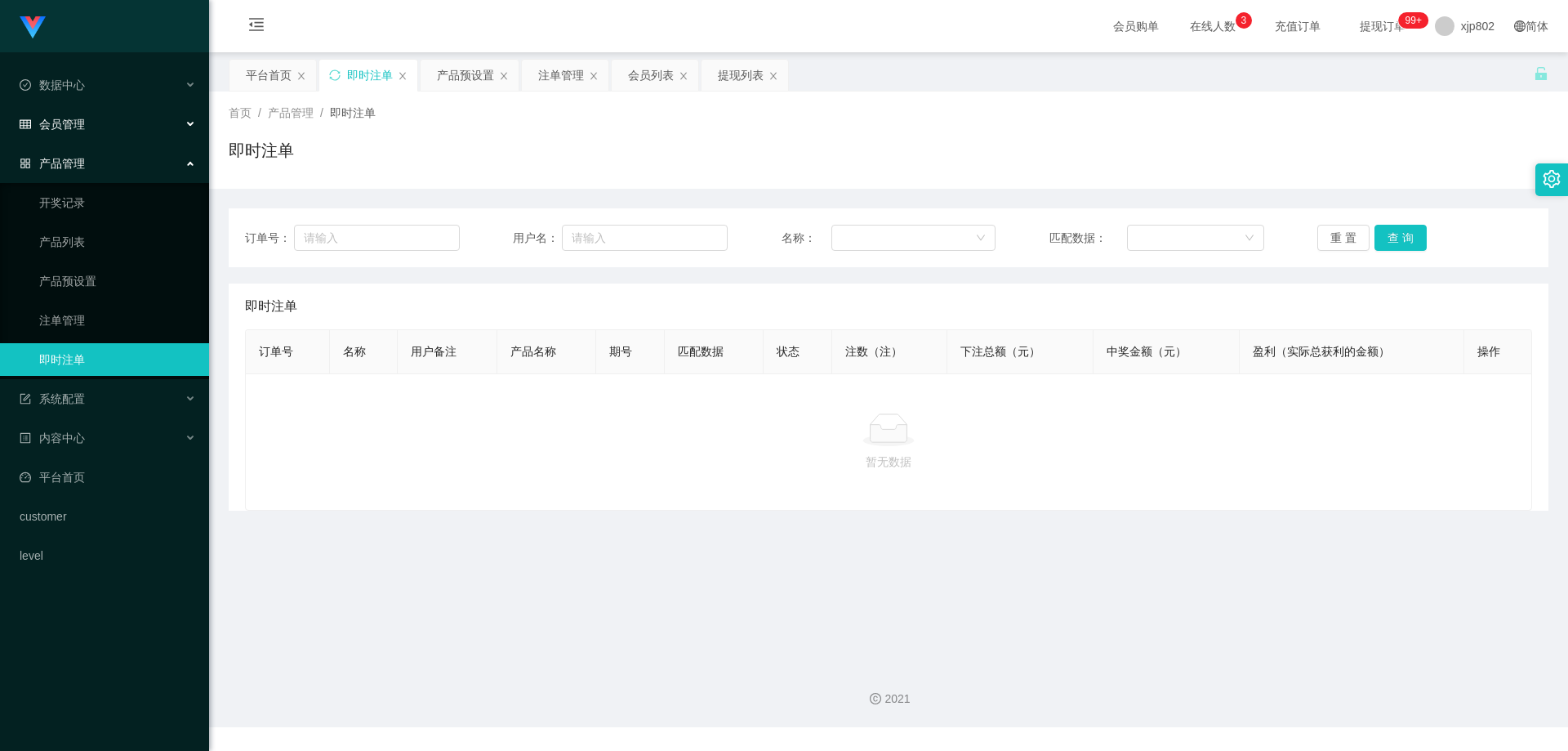
click at [129, 124] on div "会员管理" at bounding box center [104, 123] width 209 height 32
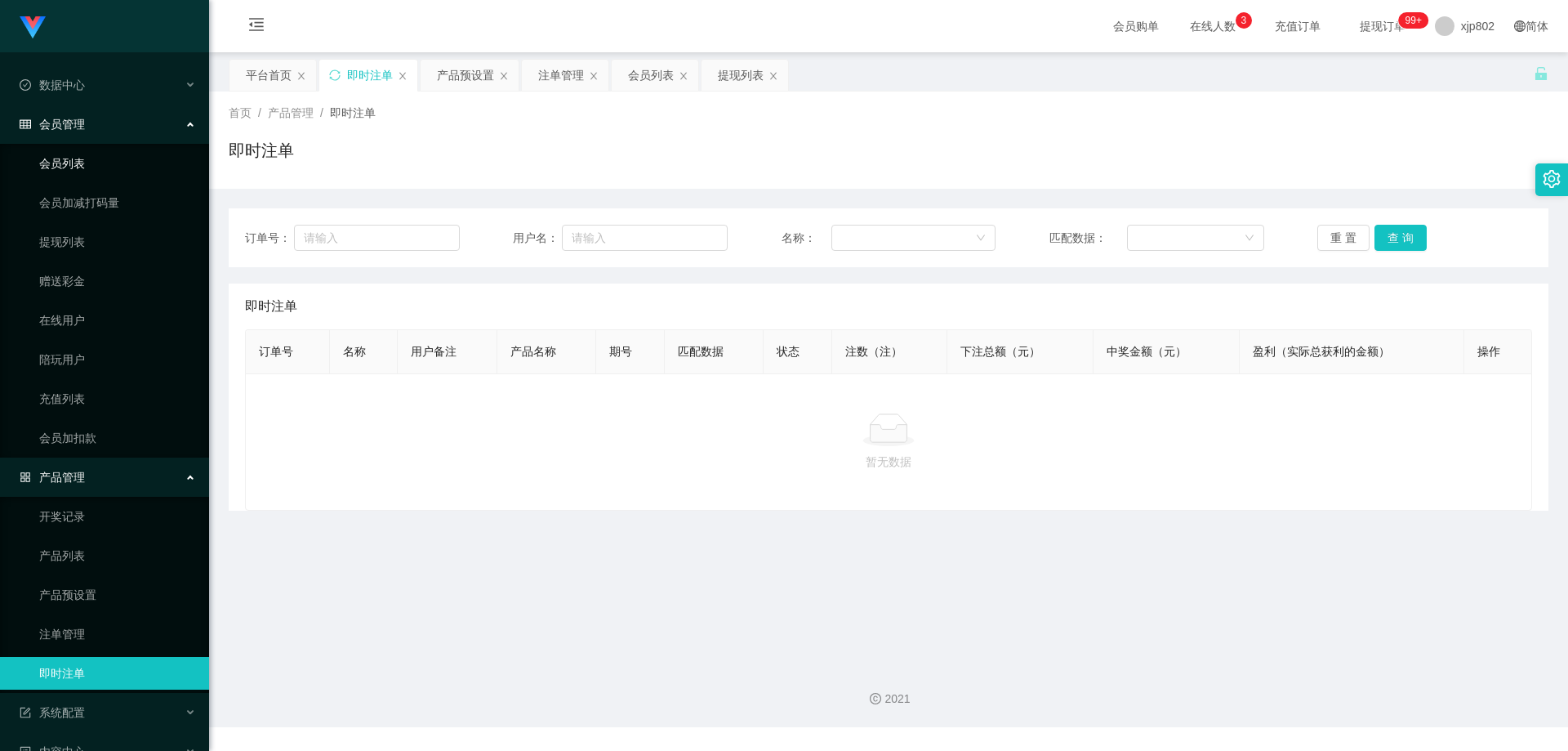
click at [108, 163] on link "会员列表" at bounding box center [117, 163] width 156 height 32
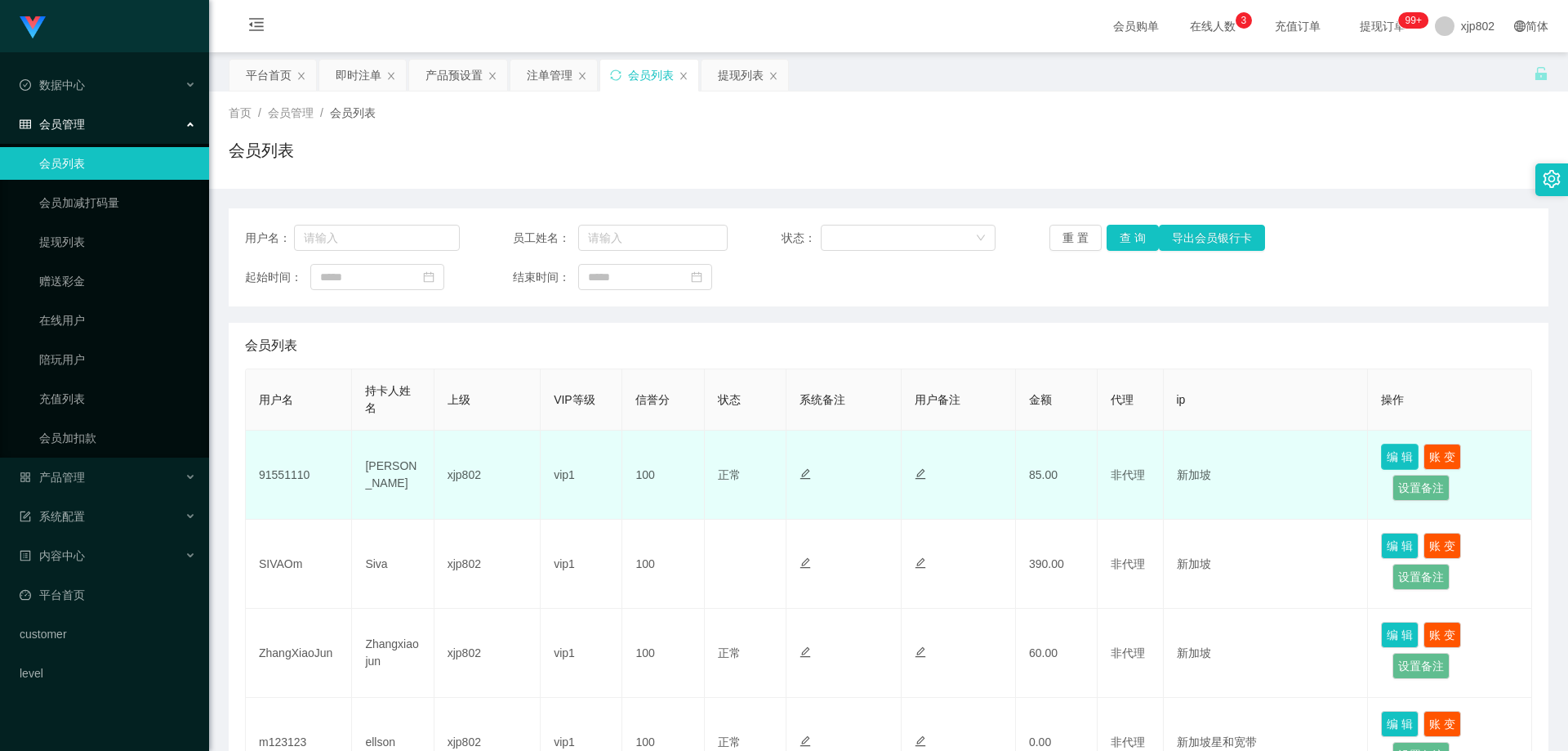
click at [1399, 453] on button "编 辑" at bounding box center [1399, 456] width 38 height 26
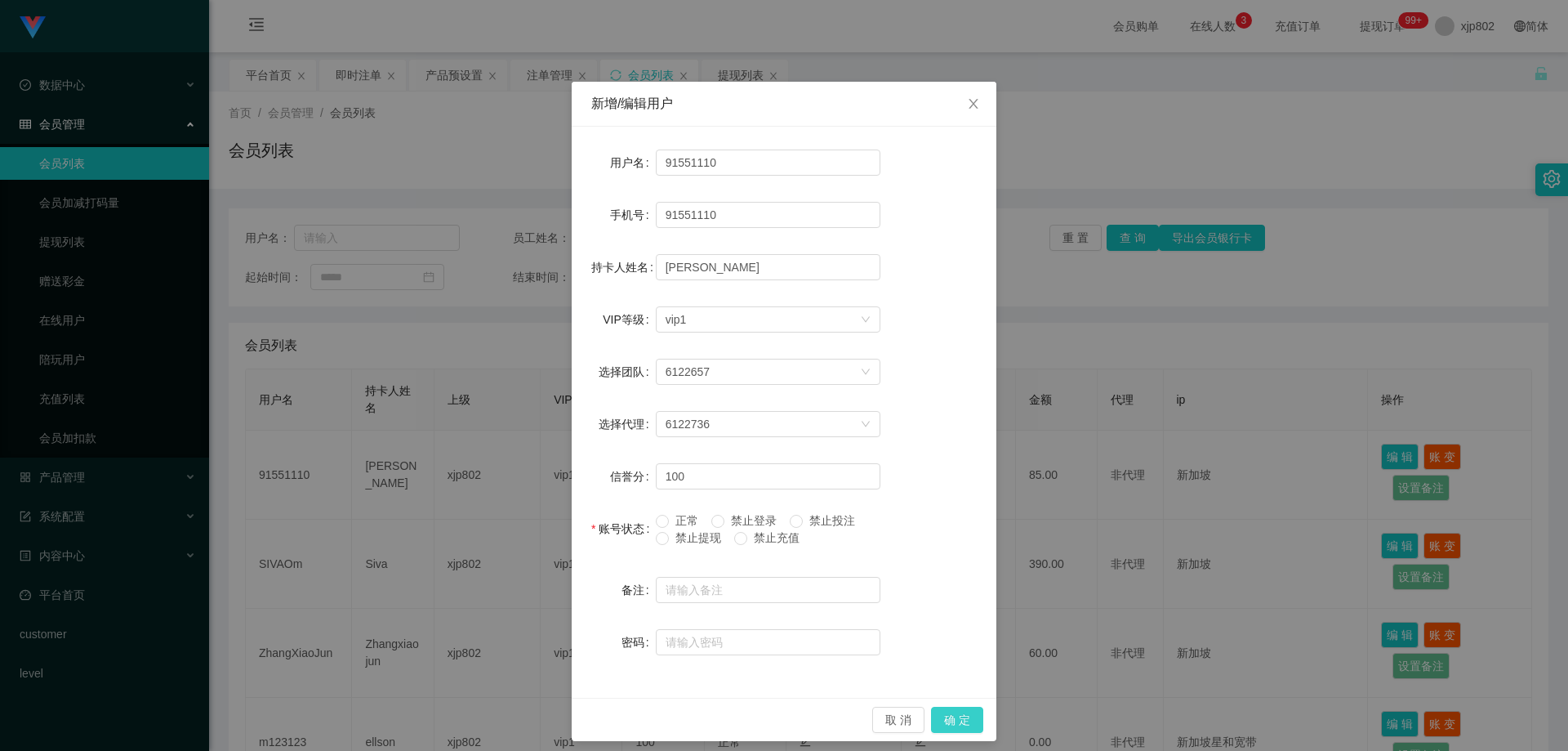
click at [947, 711] on button "确 定" at bounding box center [957, 720] width 52 height 26
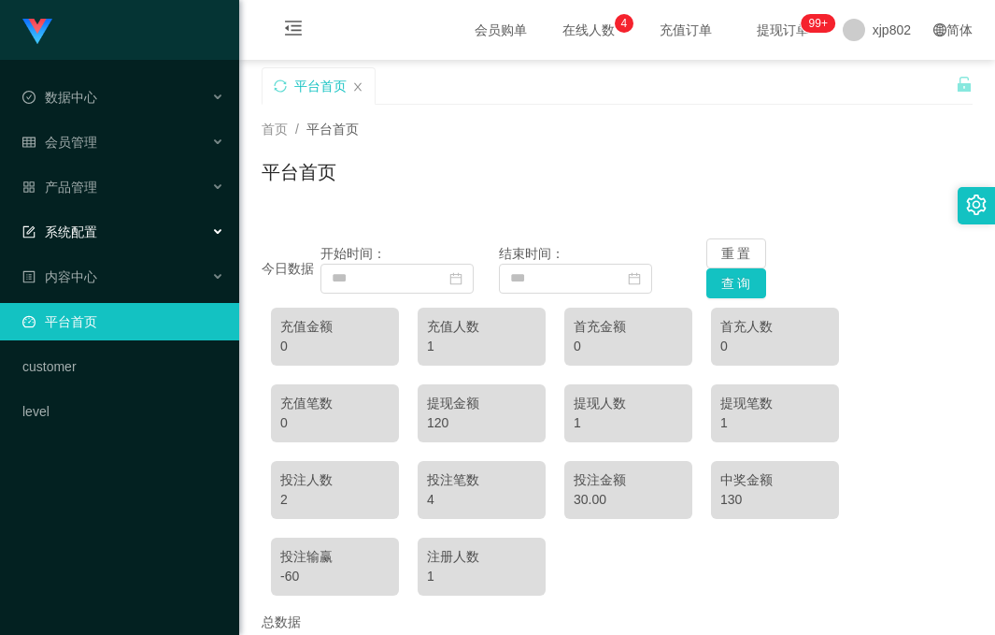
click at [100, 243] on div "系统配置" at bounding box center [119, 231] width 239 height 37
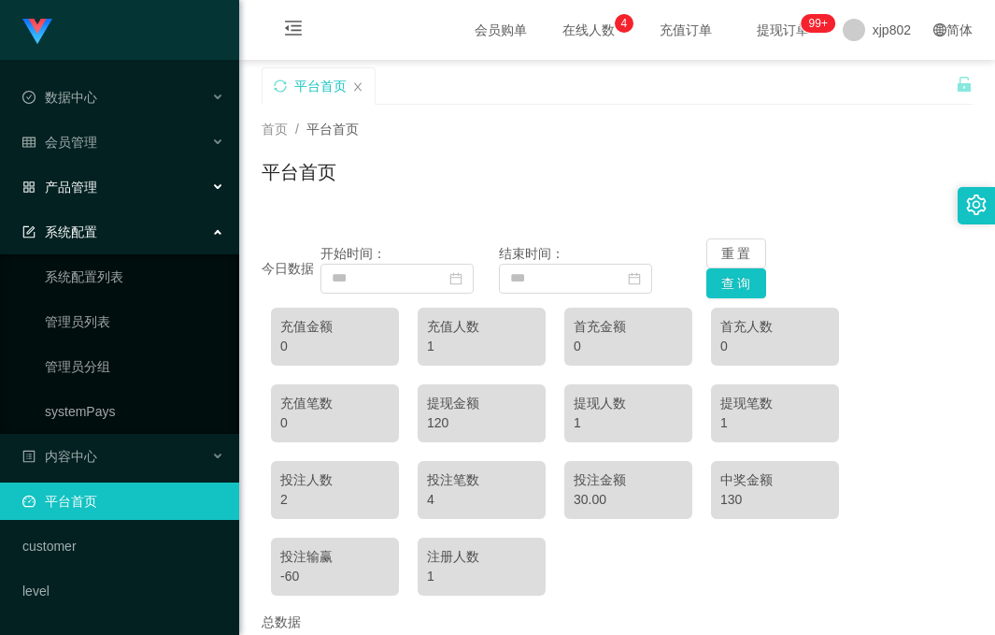
drag, startPoint x: 103, startPoint y: 180, endPoint x: 113, endPoint y: 221, distance: 41.5
click at [103, 179] on div "产品管理" at bounding box center [119, 186] width 239 height 37
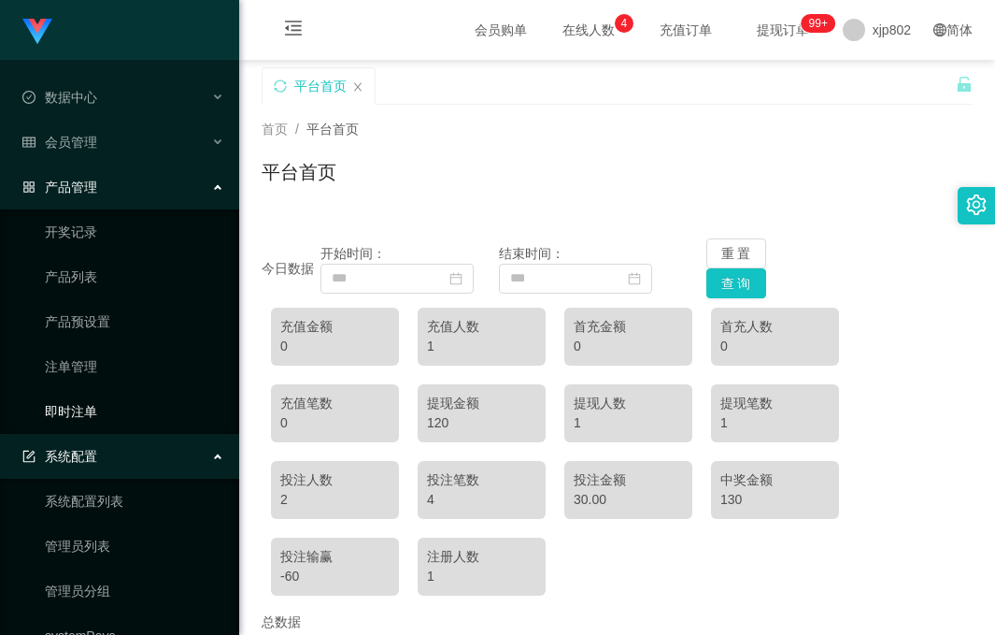
click at [98, 419] on link "即时注单" at bounding box center [134, 411] width 179 height 37
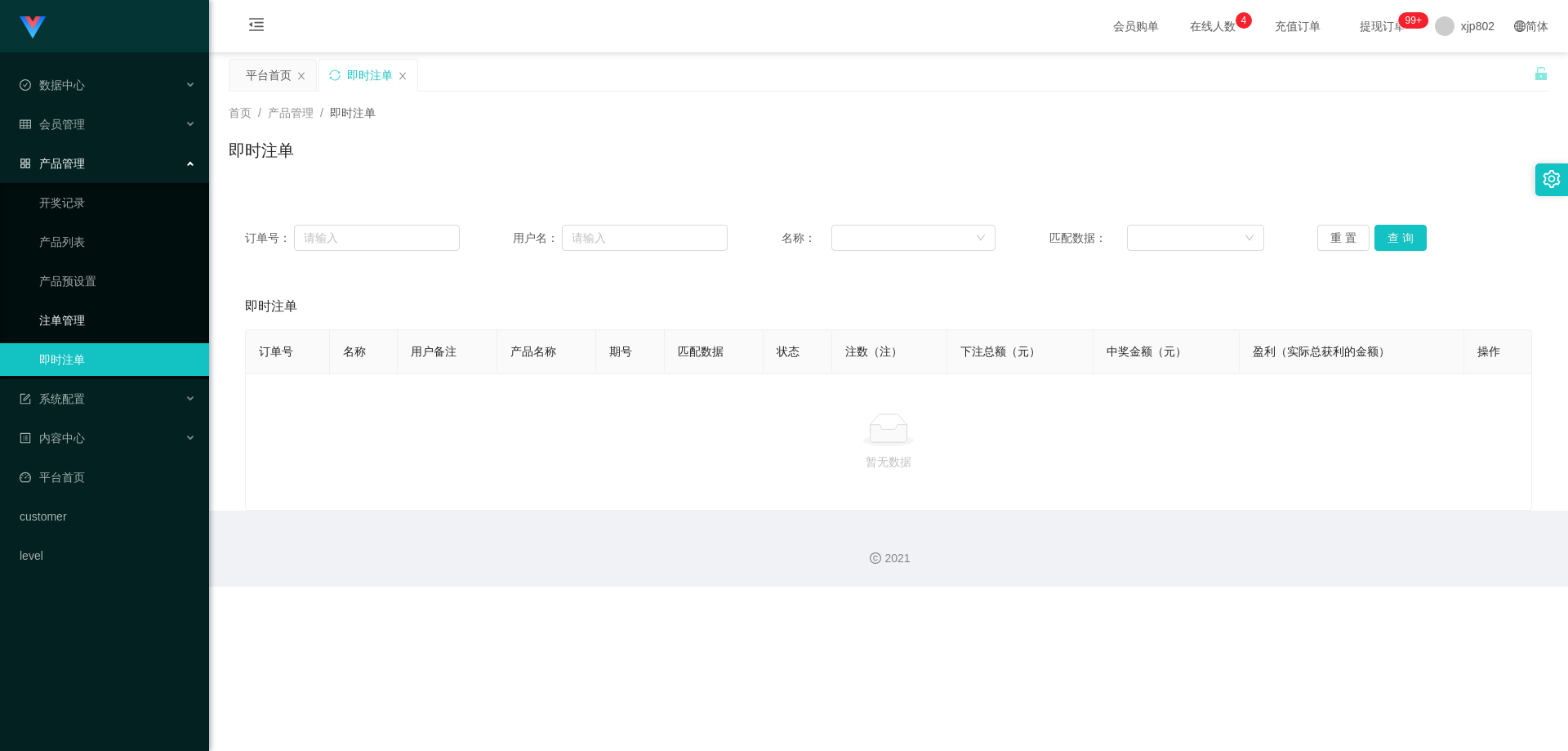
click at [95, 317] on link "注单管理" at bounding box center [117, 320] width 156 height 32
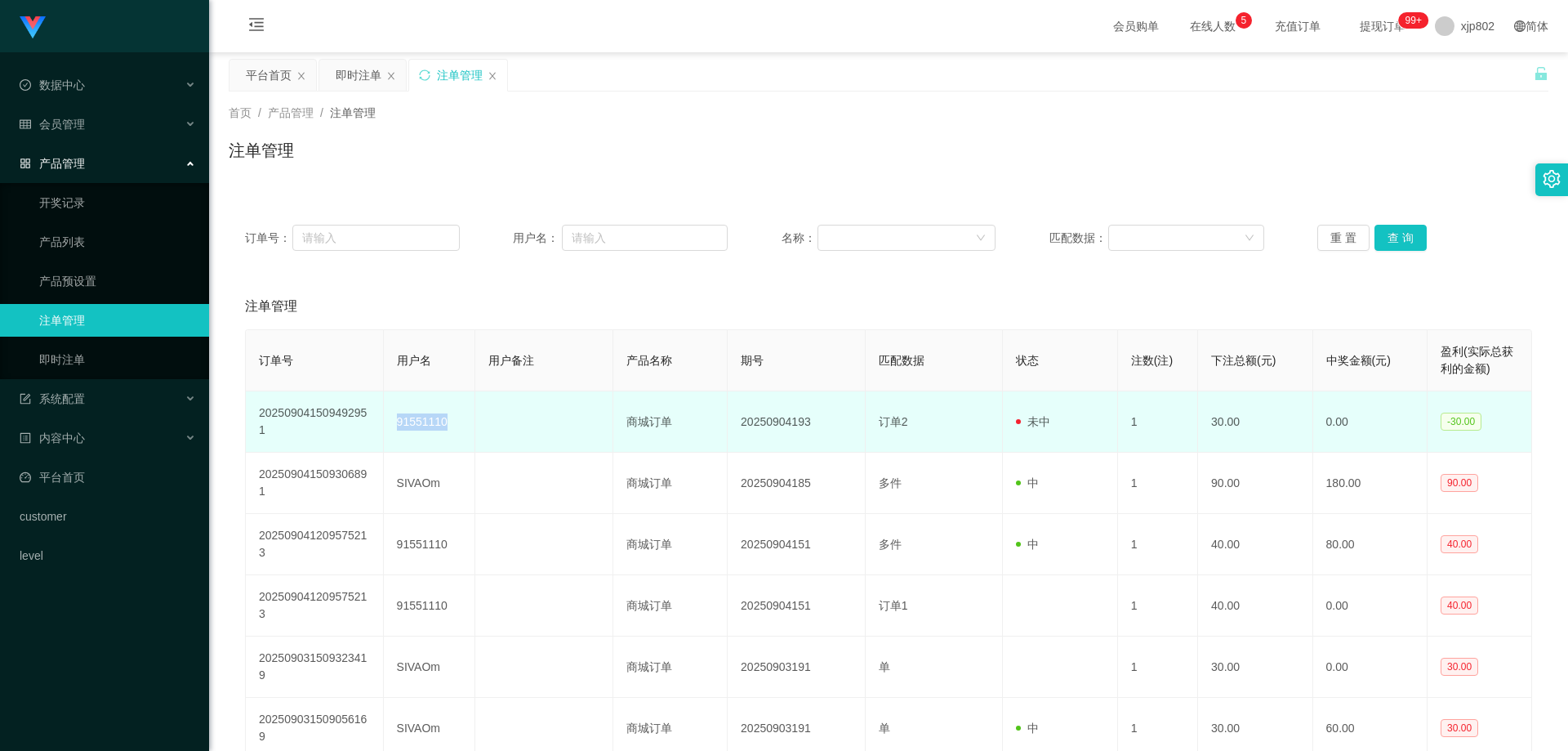
drag, startPoint x: 444, startPoint y: 428, endPoint x: 390, endPoint y: 428, distance: 54.0
click at [390, 428] on td "91551110" at bounding box center [429, 422] width 92 height 61
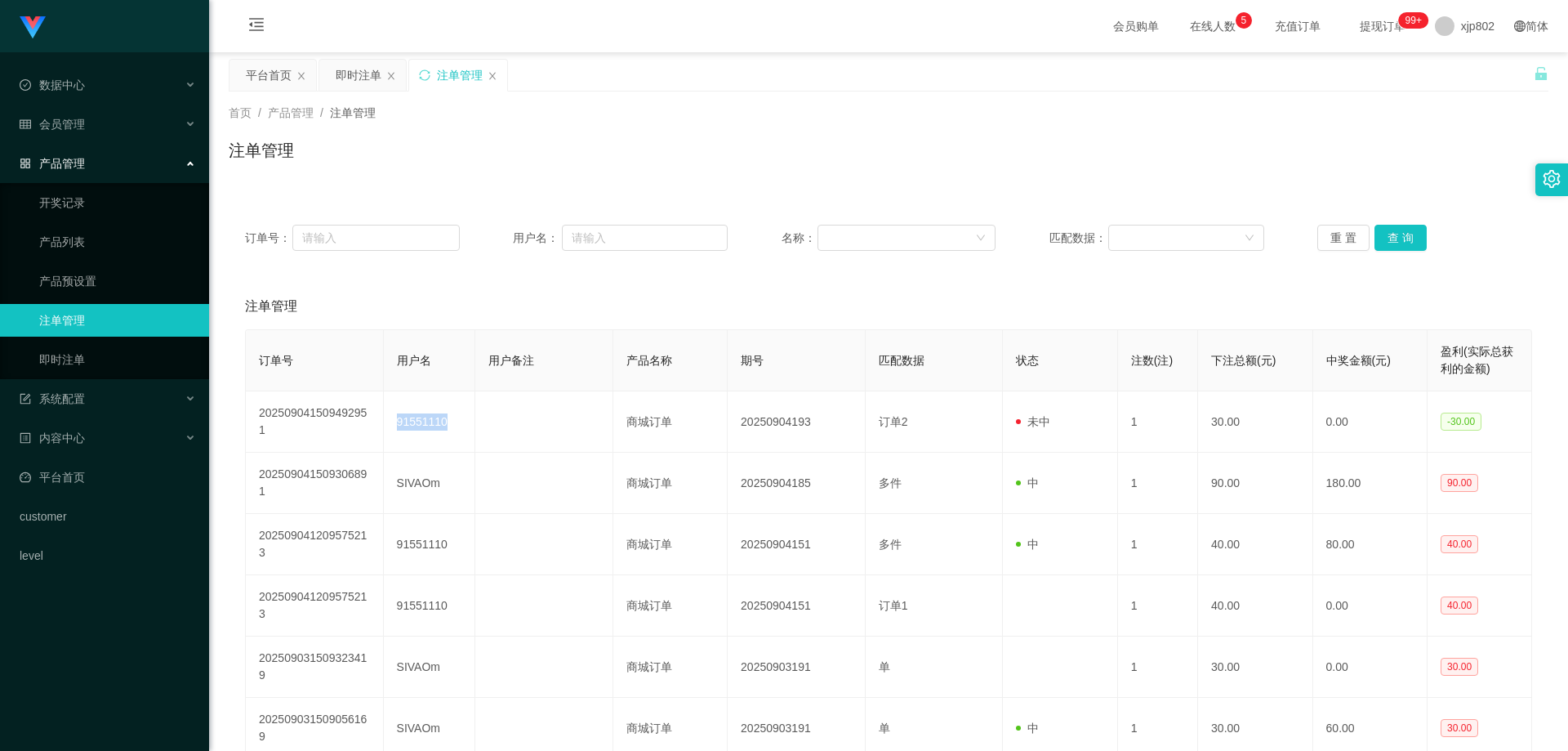
copy td "91551110"
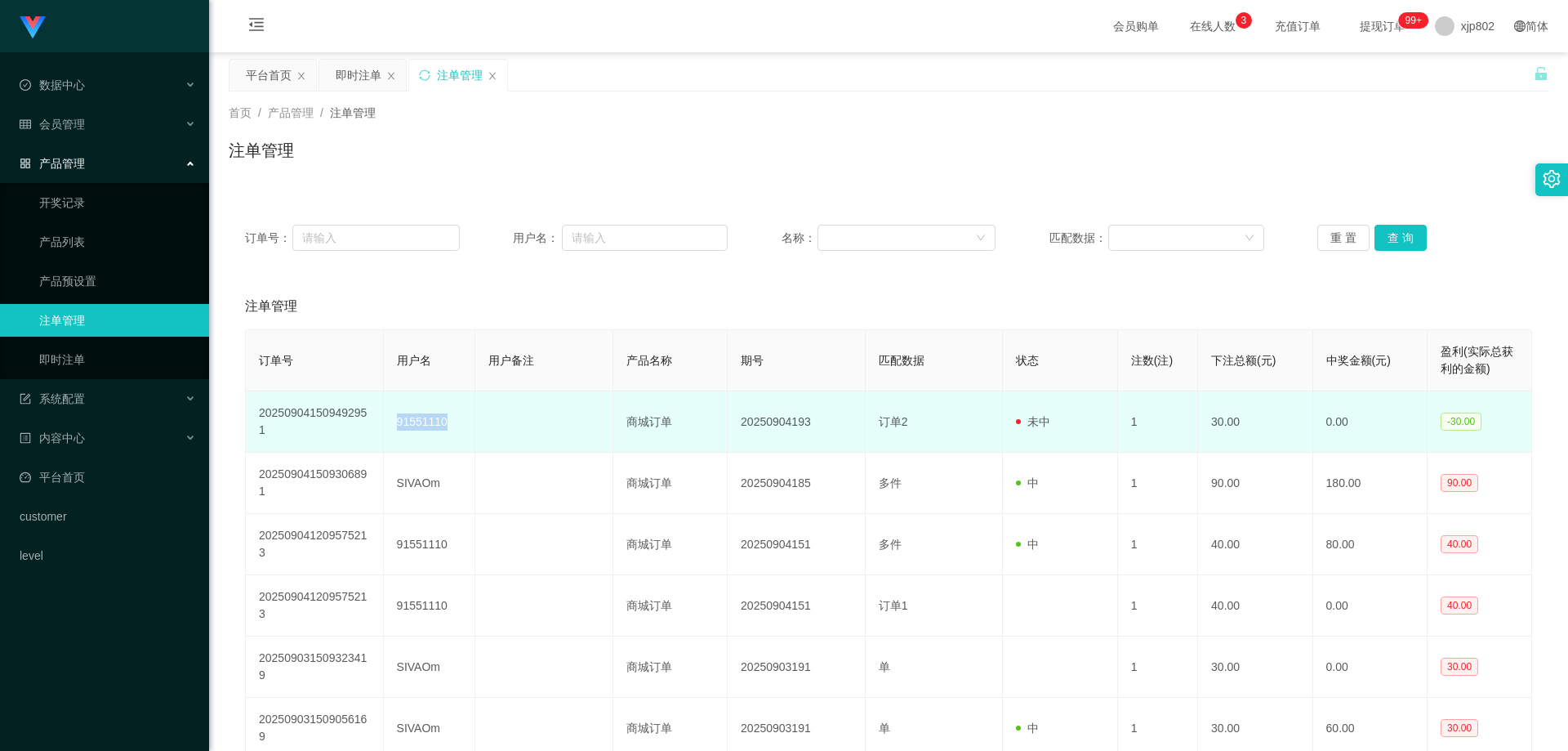
click at [818, 444] on td "20250904193" at bounding box center [797, 422] width 138 height 61
drag, startPoint x: 803, startPoint y: 425, endPoint x: 738, endPoint y: 427, distance: 65.0
click at [738, 427] on td "20250904193" at bounding box center [797, 422] width 138 height 61
copy td "20250904193"
drag, startPoint x: 457, startPoint y: 428, endPoint x: 397, endPoint y: 426, distance: 60.0
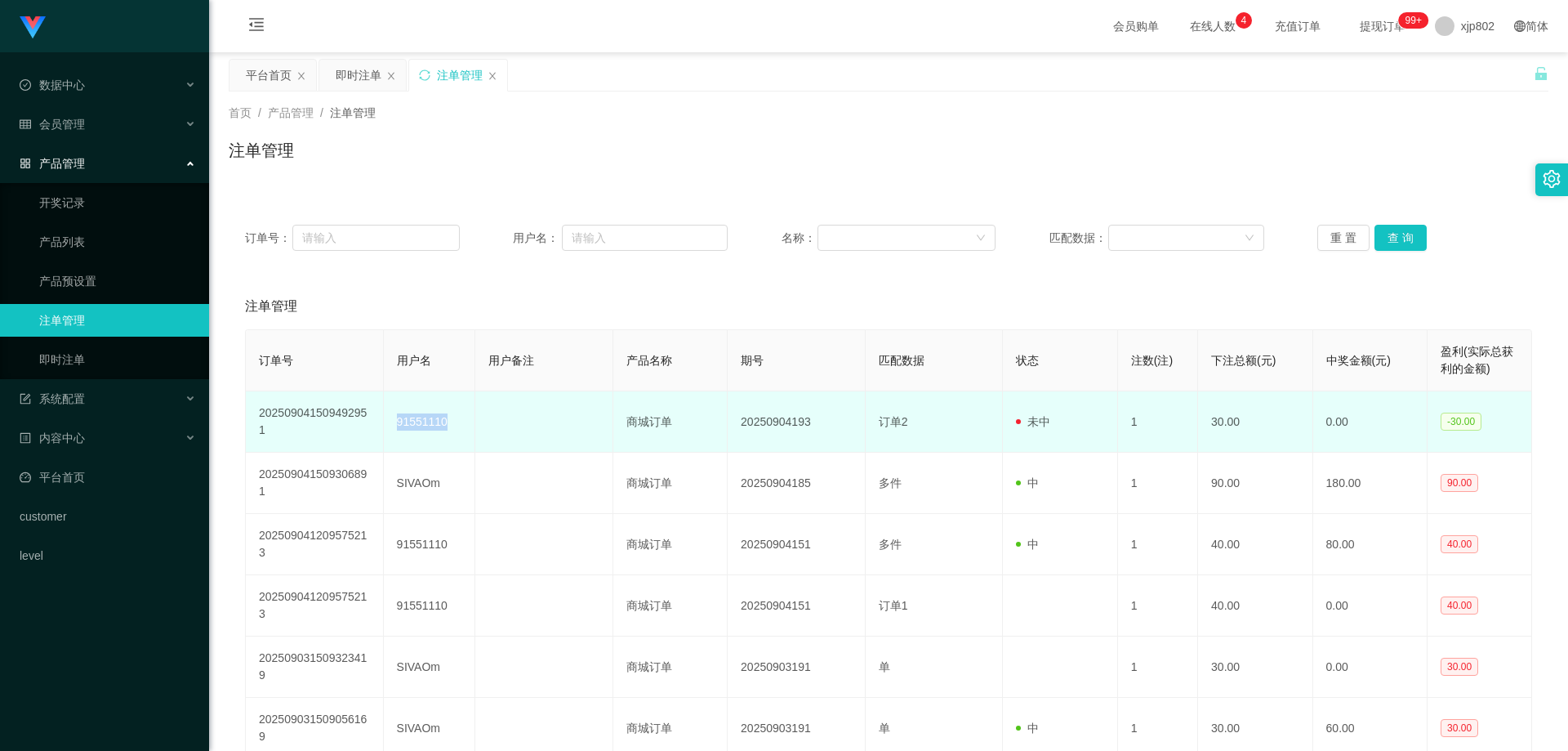
click at [397, 426] on td "91551110" at bounding box center [429, 422] width 92 height 61
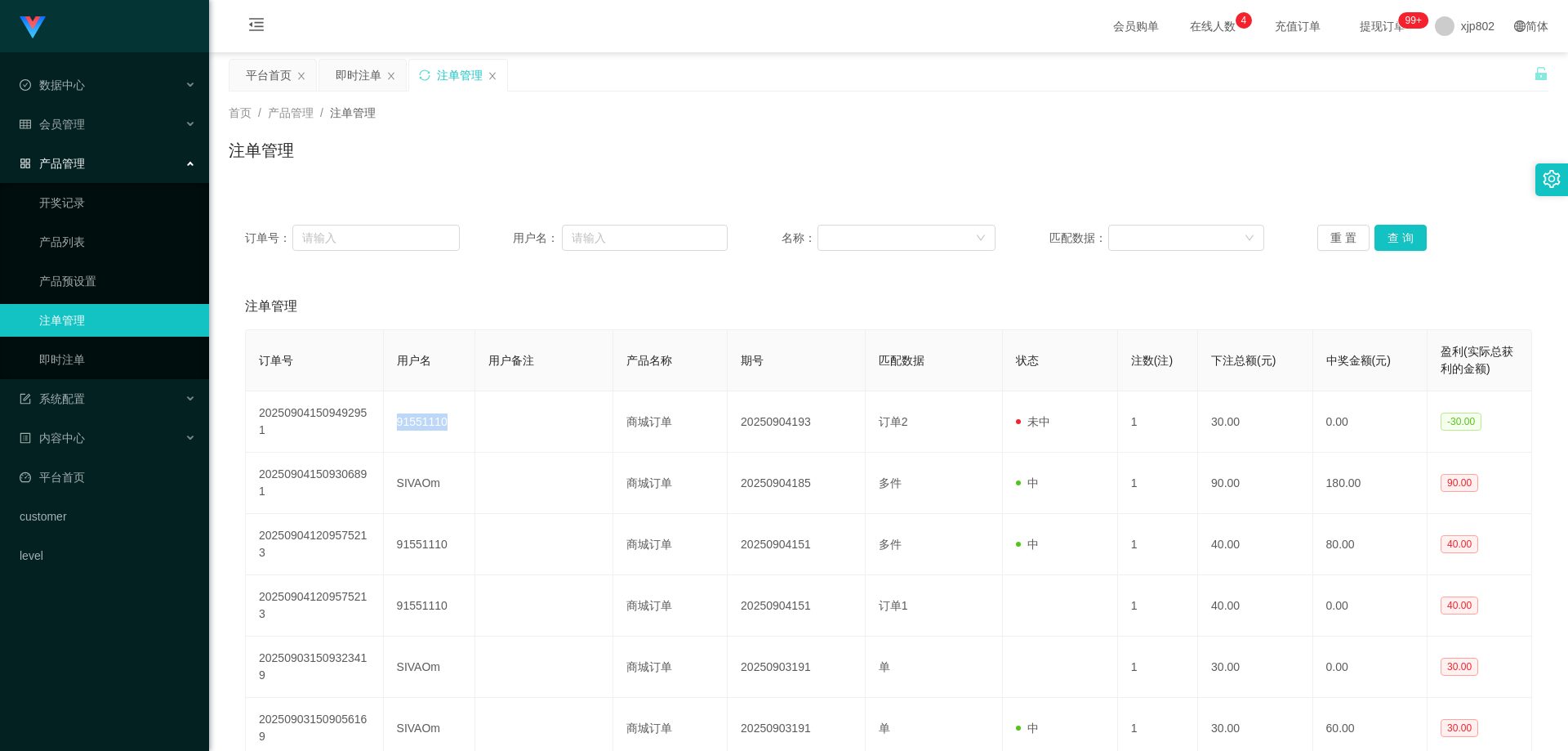
copy td "91551110"
